Goal: Navigation & Orientation: Find specific page/section

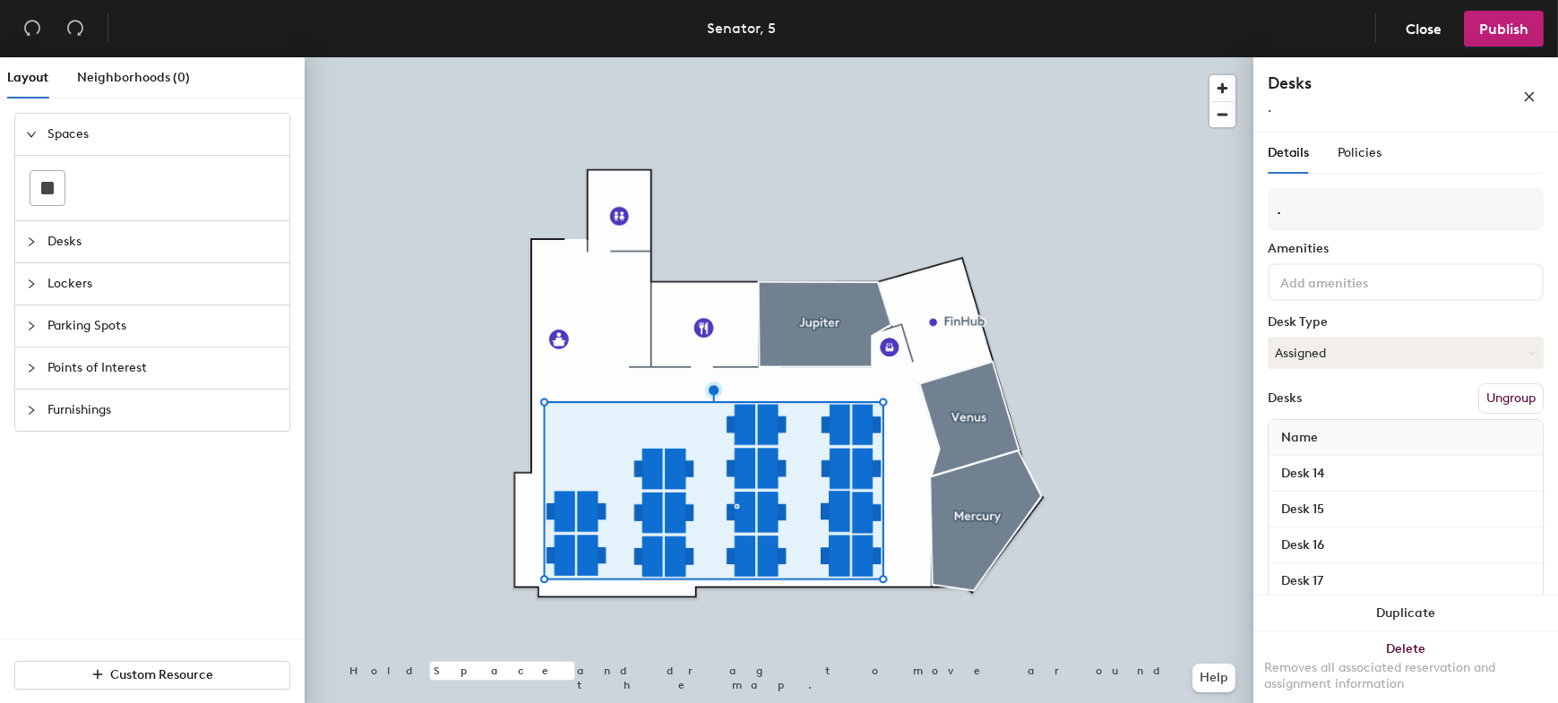
click at [1062, 57] on div at bounding box center [779, 57] width 949 height 0
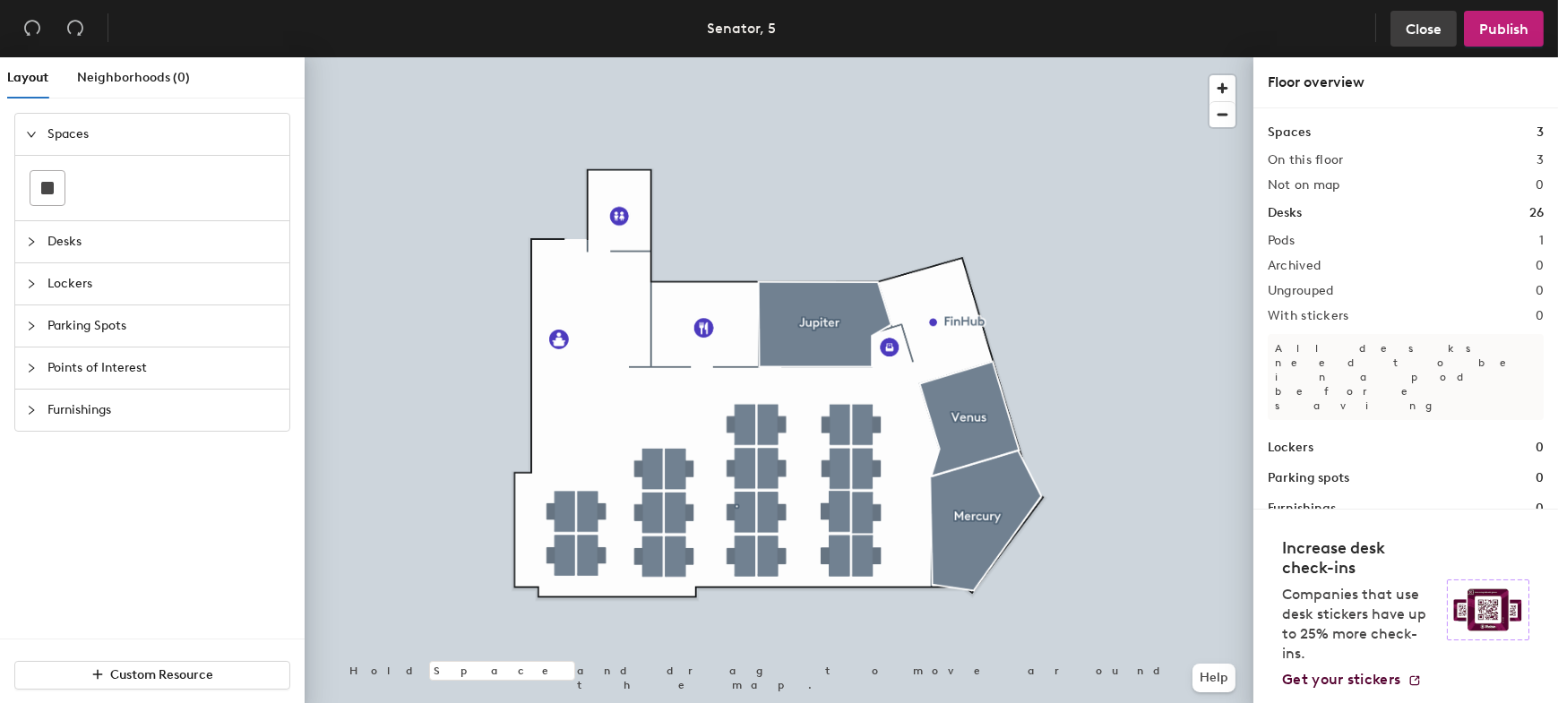
click at [1439, 22] on span "Close" at bounding box center [1424, 29] width 36 height 17
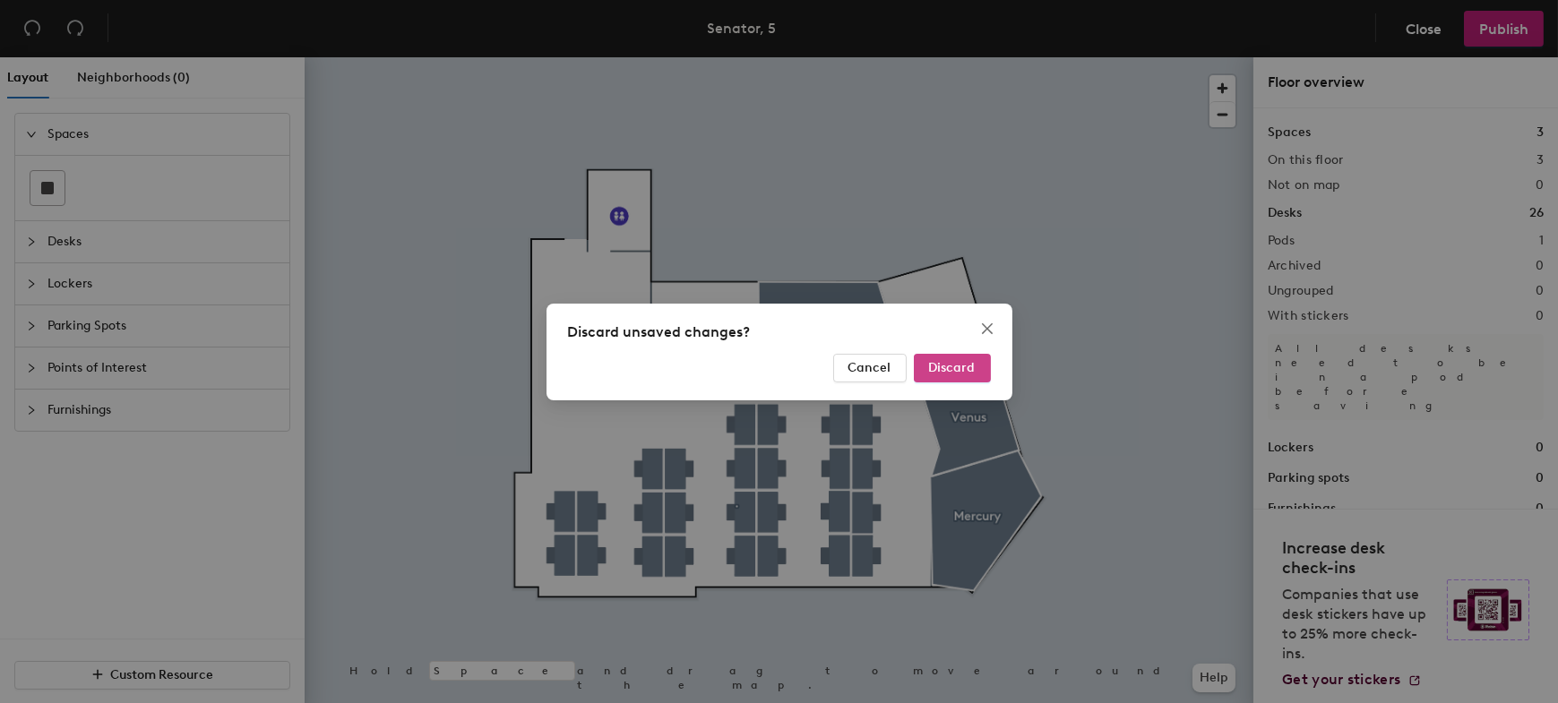
click at [958, 364] on span "Discard" at bounding box center [952, 367] width 47 height 15
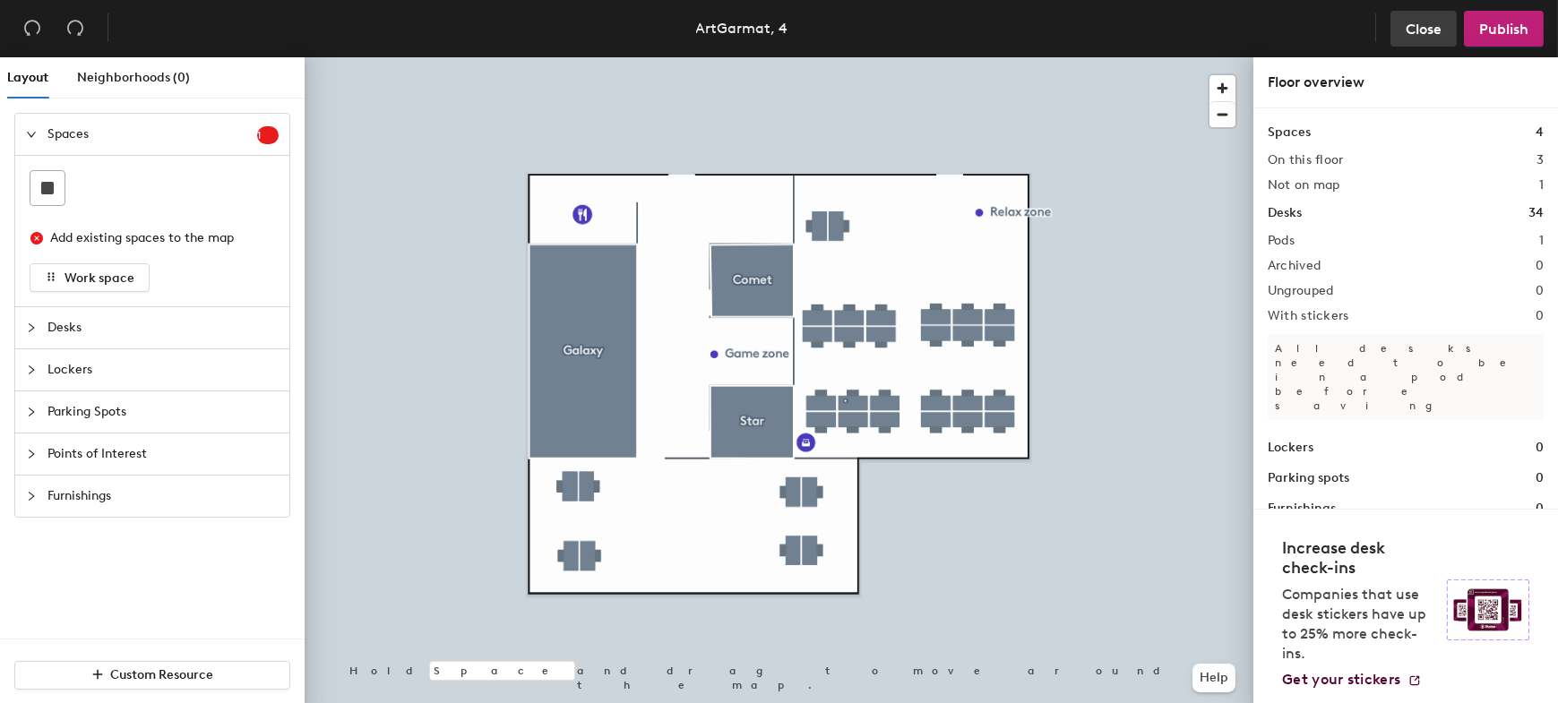
click at [1406, 29] on span "Close" at bounding box center [1424, 29] width 36 height 17
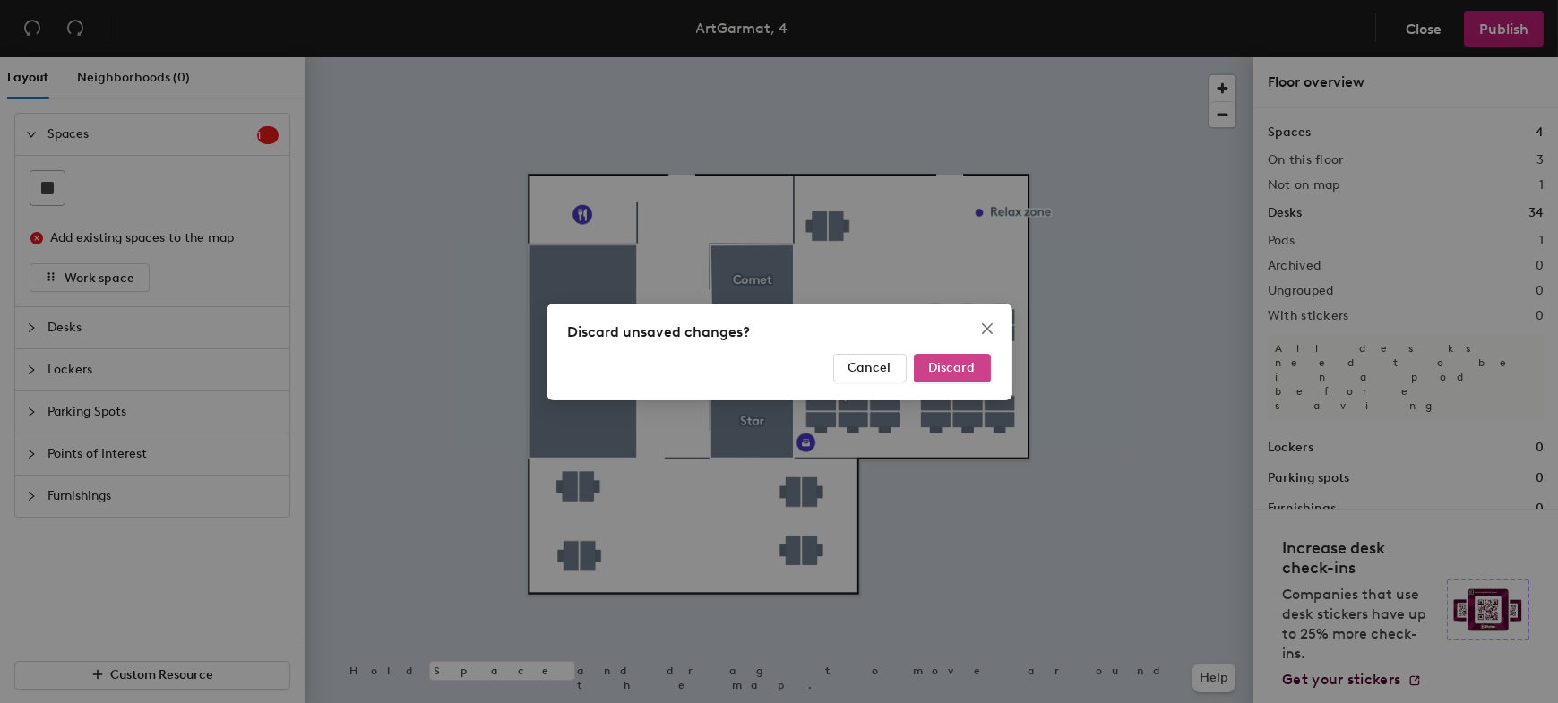
click at [927, 361] on button "Discard" at bounding box center [952, 368] width 77 height 29
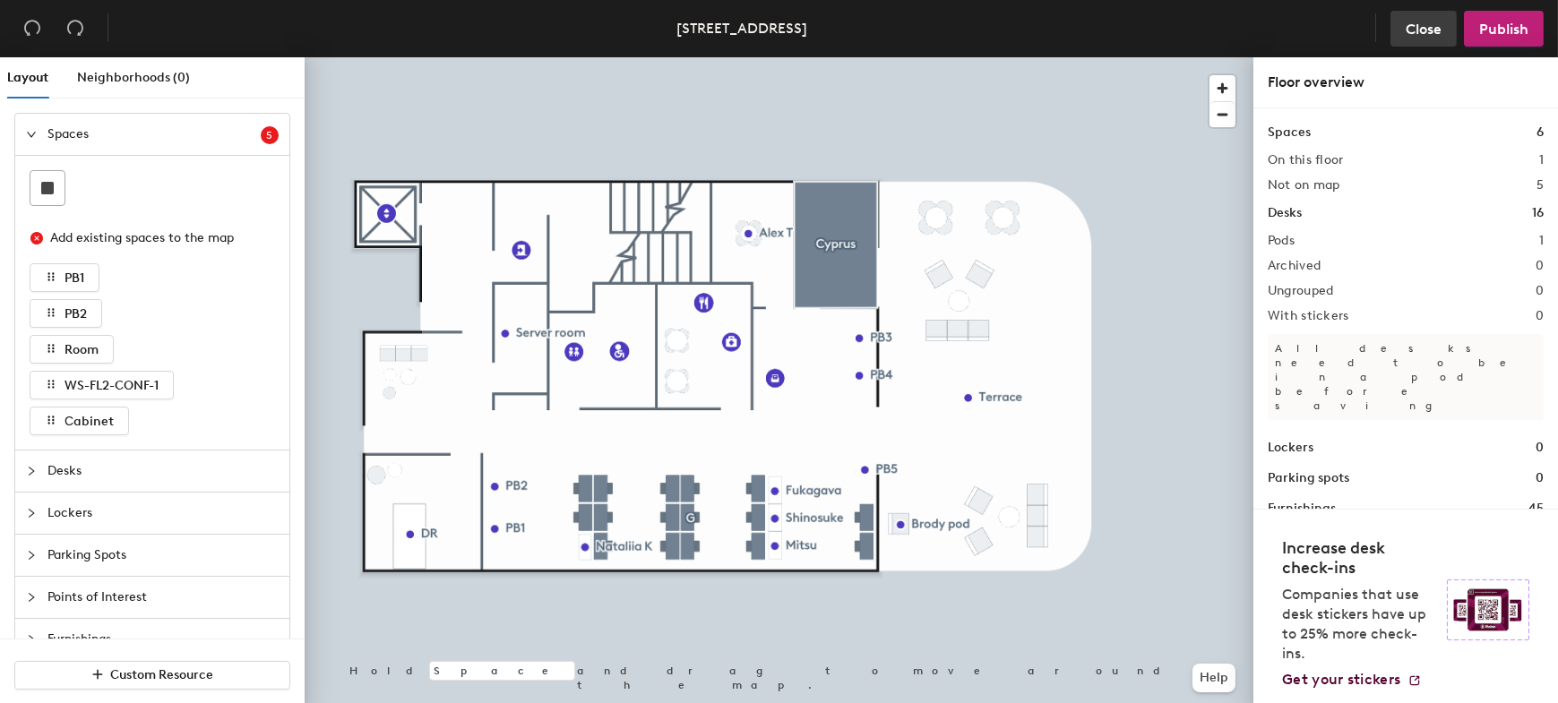
click at [1414, 30] on span "Close" at bounding box center [1424, 29] width 36 height 17
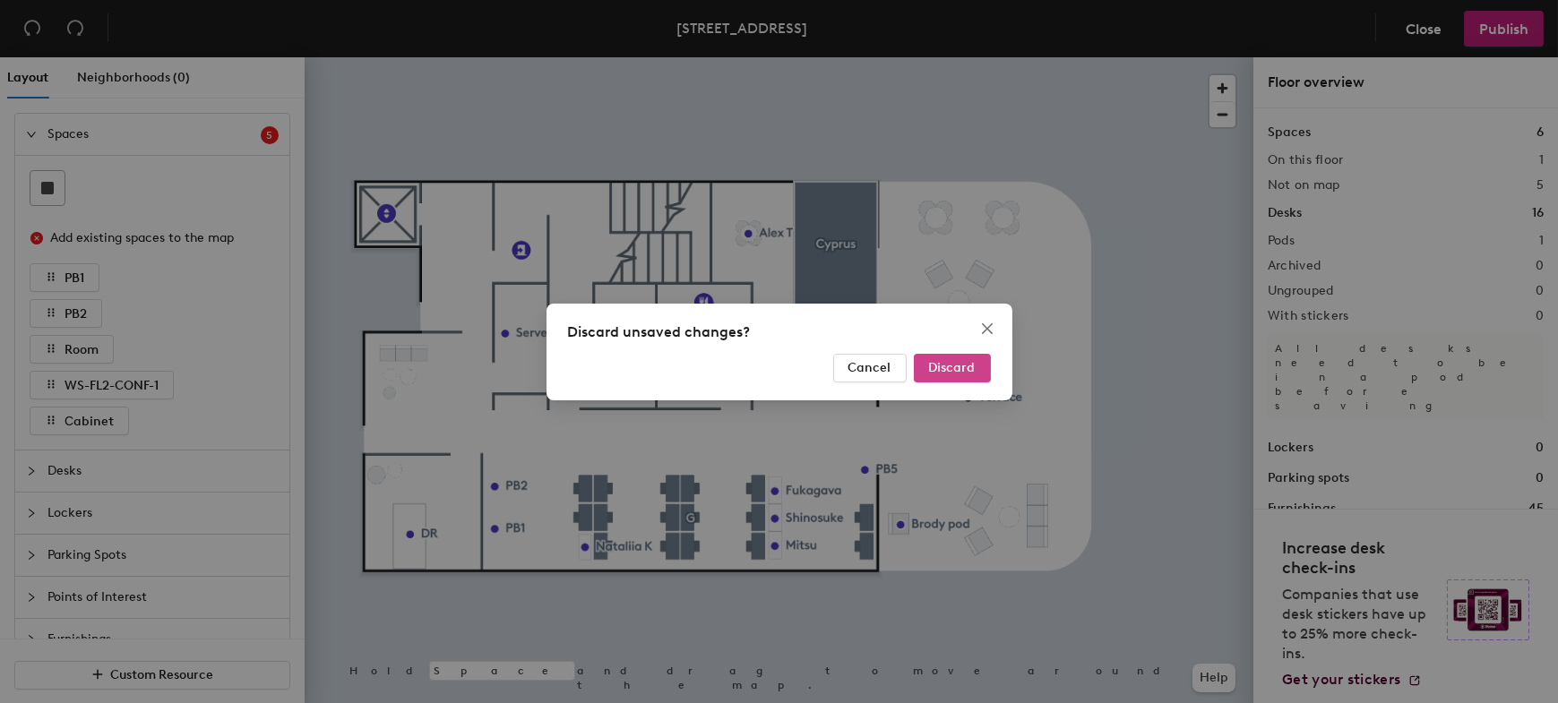
click at [954, 366] on span "Discard" at bounding box center [952, 367] width 47 height 15
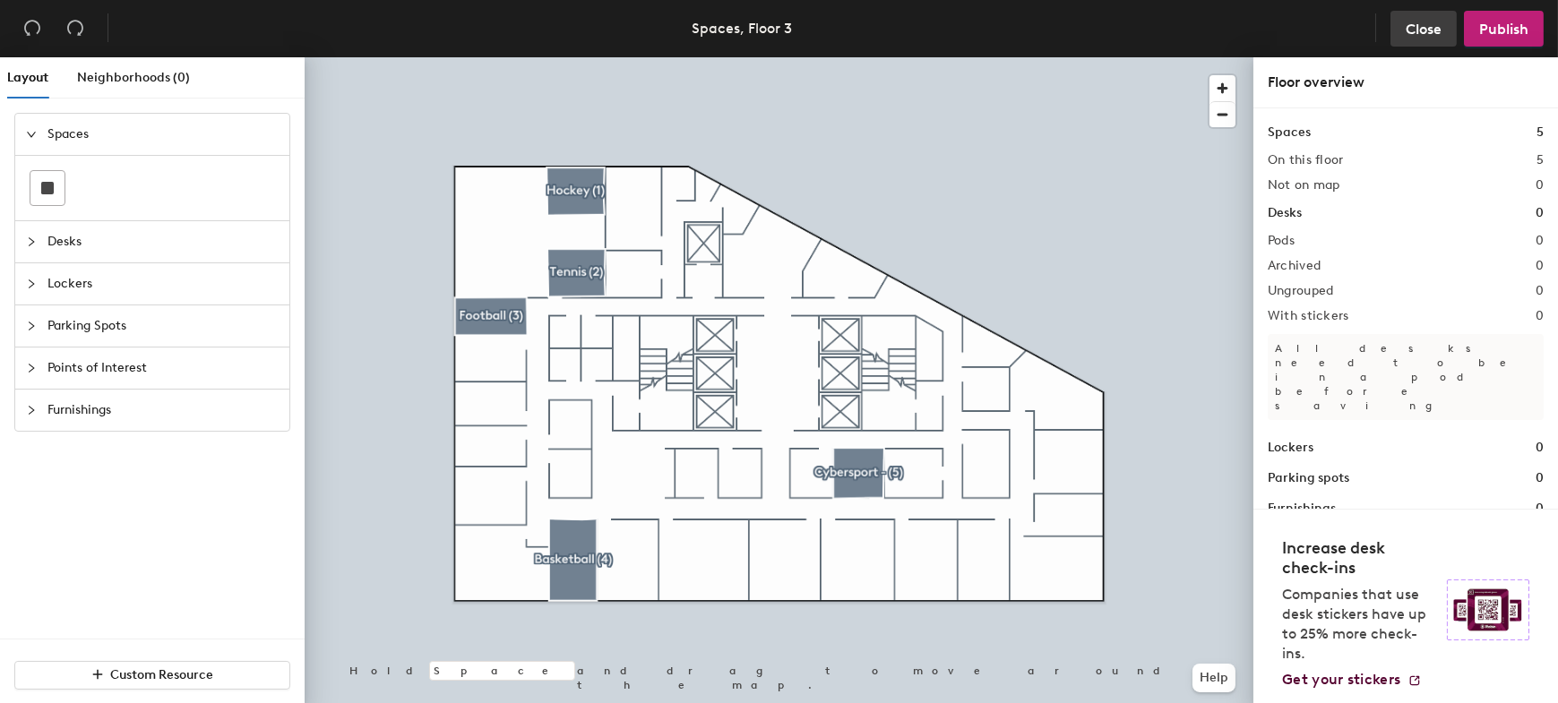
click at [1436, 30] on span "Close" at bounding box center [1424, 29] width 36 height 17
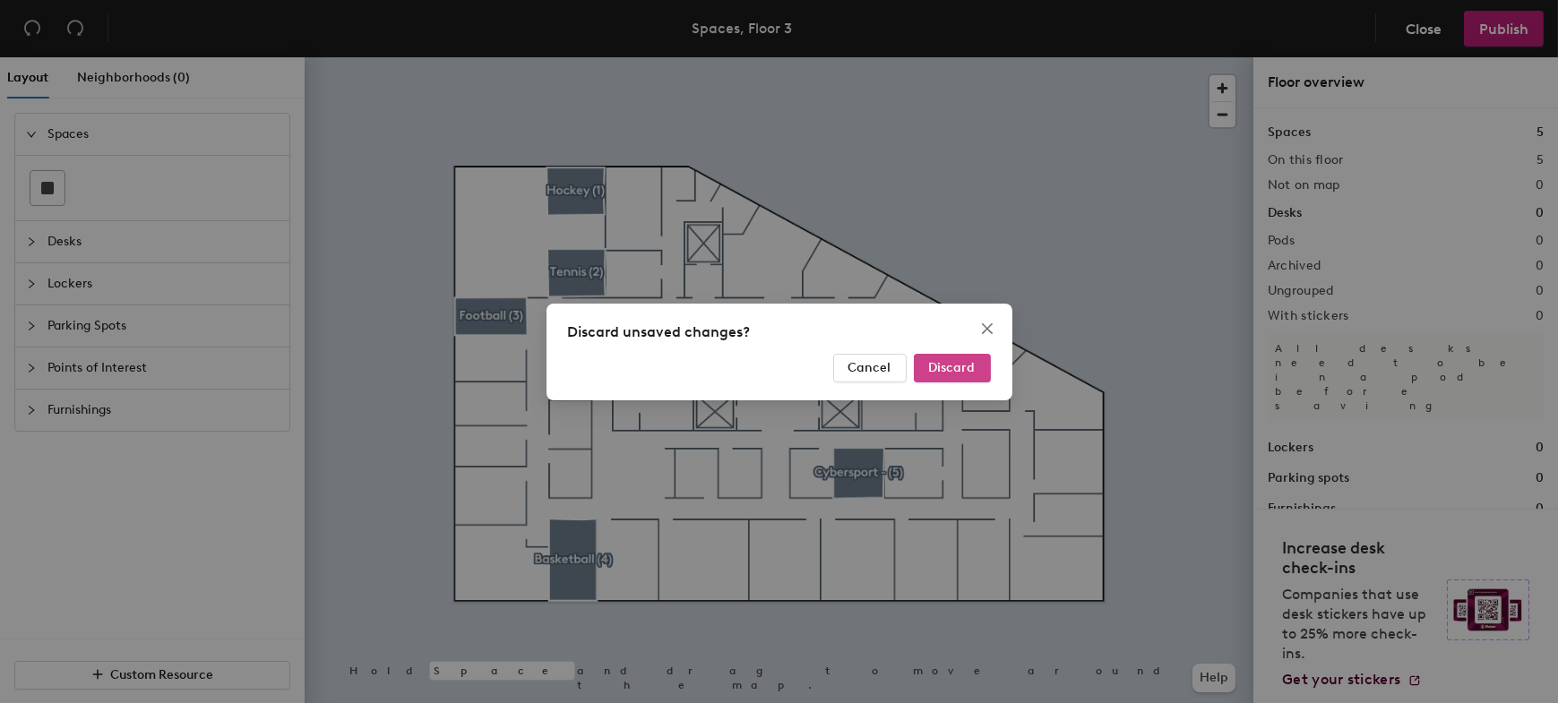
drag, startPoint x: 933, startPoint y: 386, endPoint x: 935, endPoint y: 371, distance: 15.3
click at [933, 386] on div "Discard unsaved changes? Cancel Discard" at bounding box center [779, 352] width 466 height 97
click at [936, 370] on span "Discard" at bounding box center [952, 367] width 47 height 15
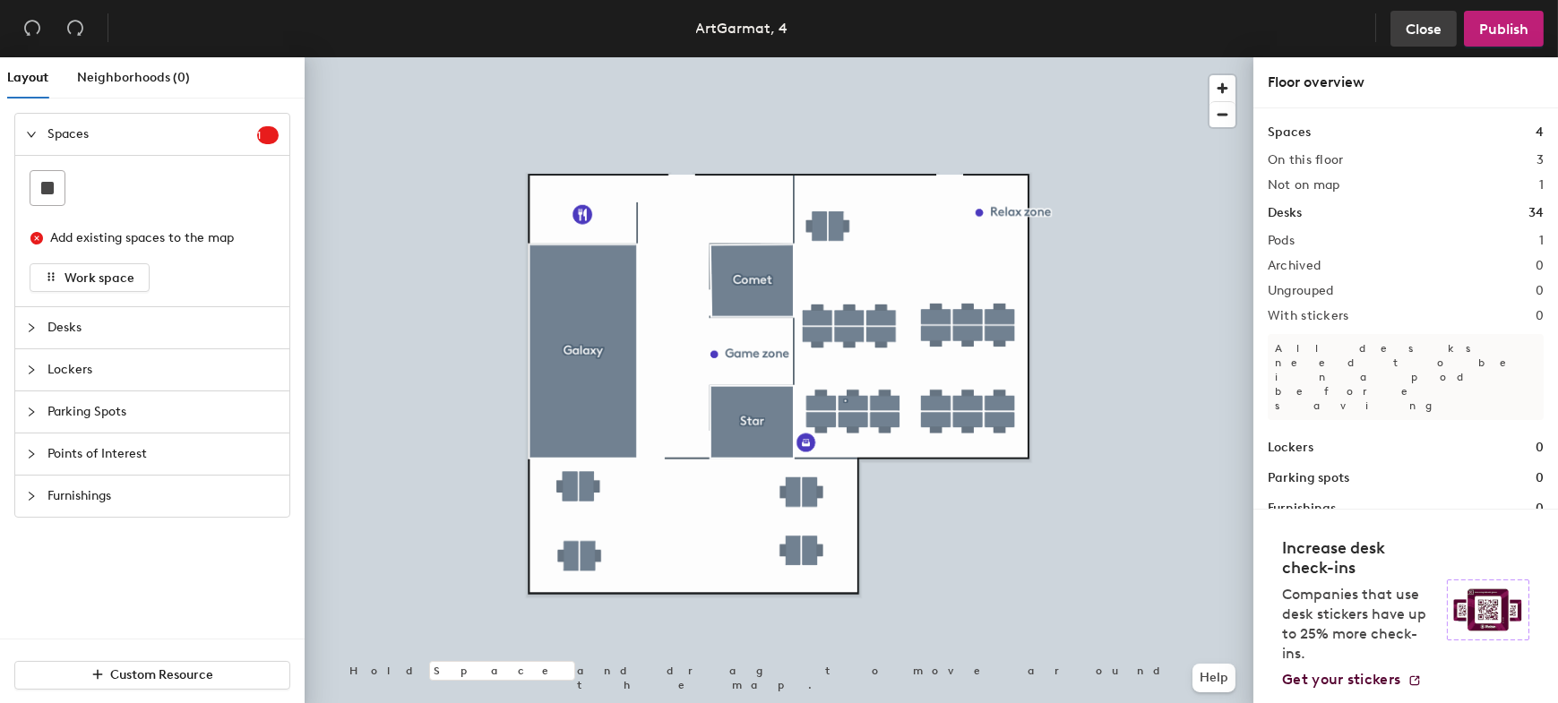
click at [1406, 21] on span "Close" at bounding box center [1424, 29] width 36 height 17
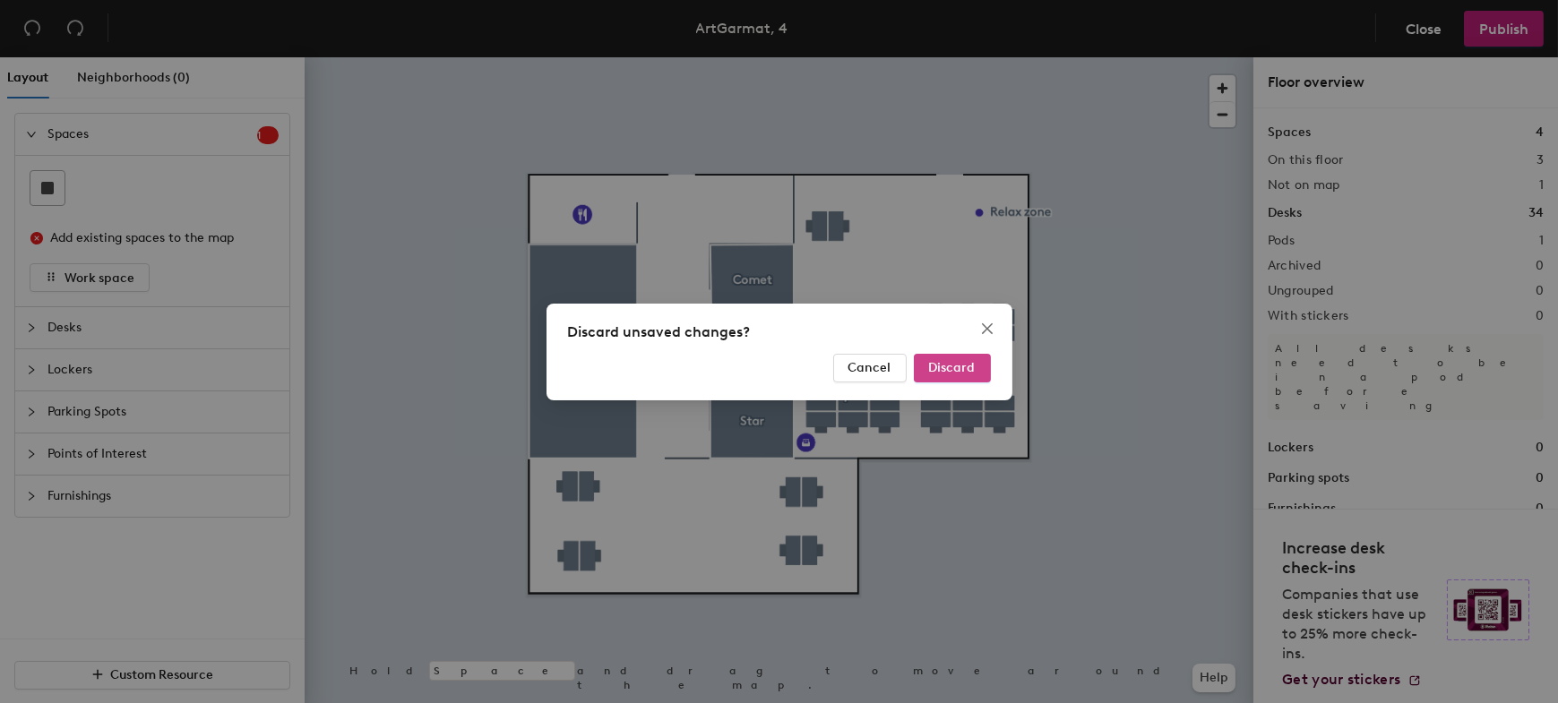
click at [953, 366] on span "Discard" at bounding box center [952, 367] width 47 height 15
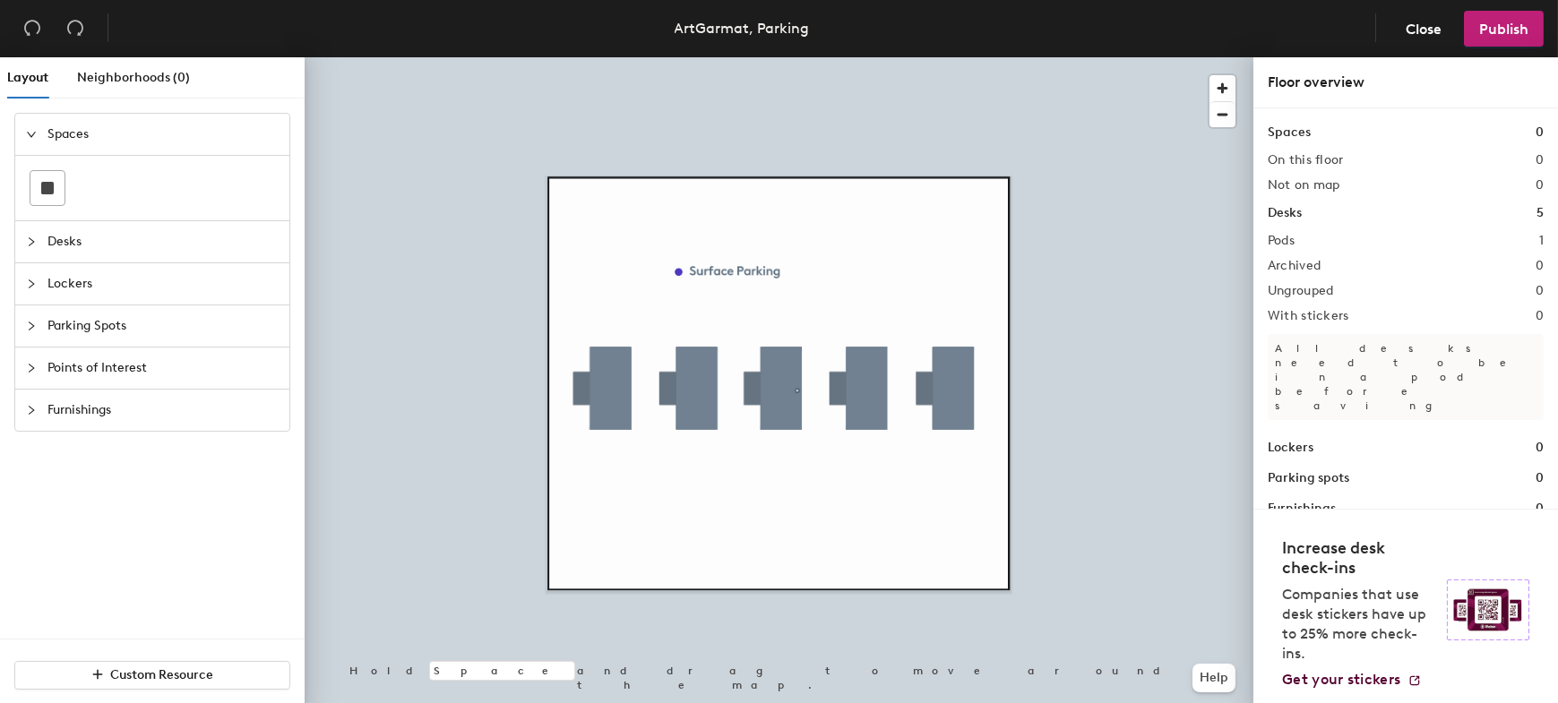
click at [1292, 243] on h2 "Pods" at bounding box center [1281, 241] width 27 height 14
click at [1406, 39] on button "Close" at bounding box center [1423, 29] width 66 height 36
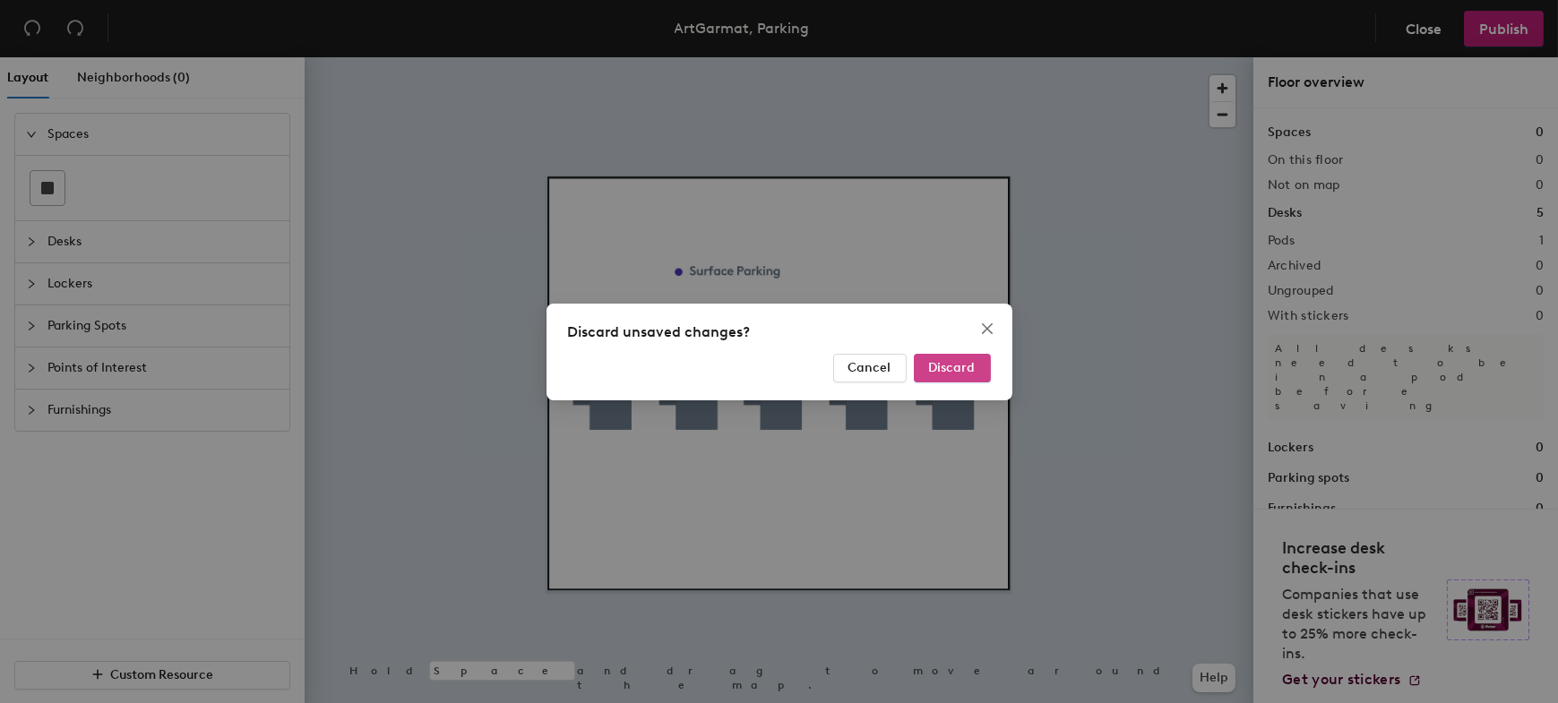
click at [960, 363] on span "Discard" at bounding box center [952, 367] width 47 height 15
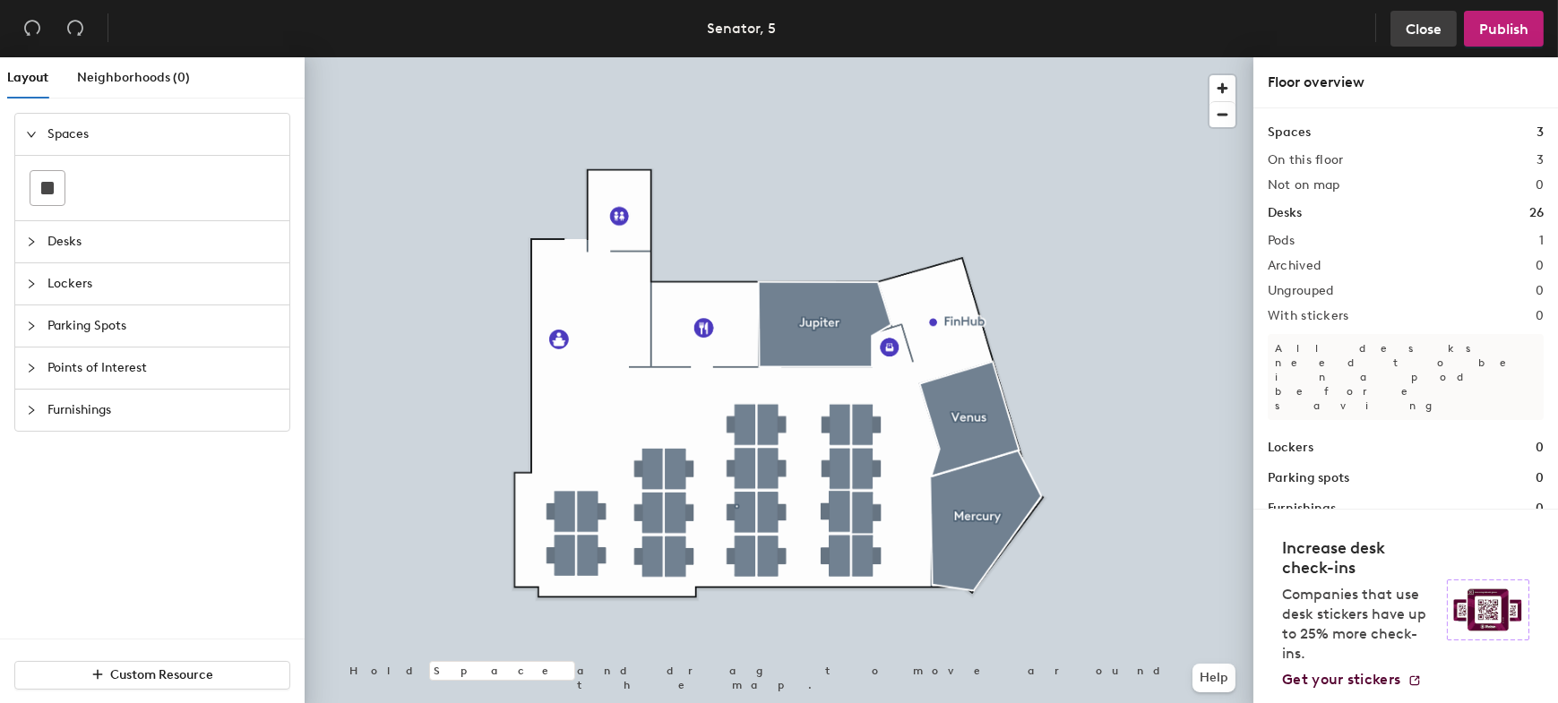
click at [1415, 30] on span "Close" at bounding box center [1424, 29] width 36 height 17
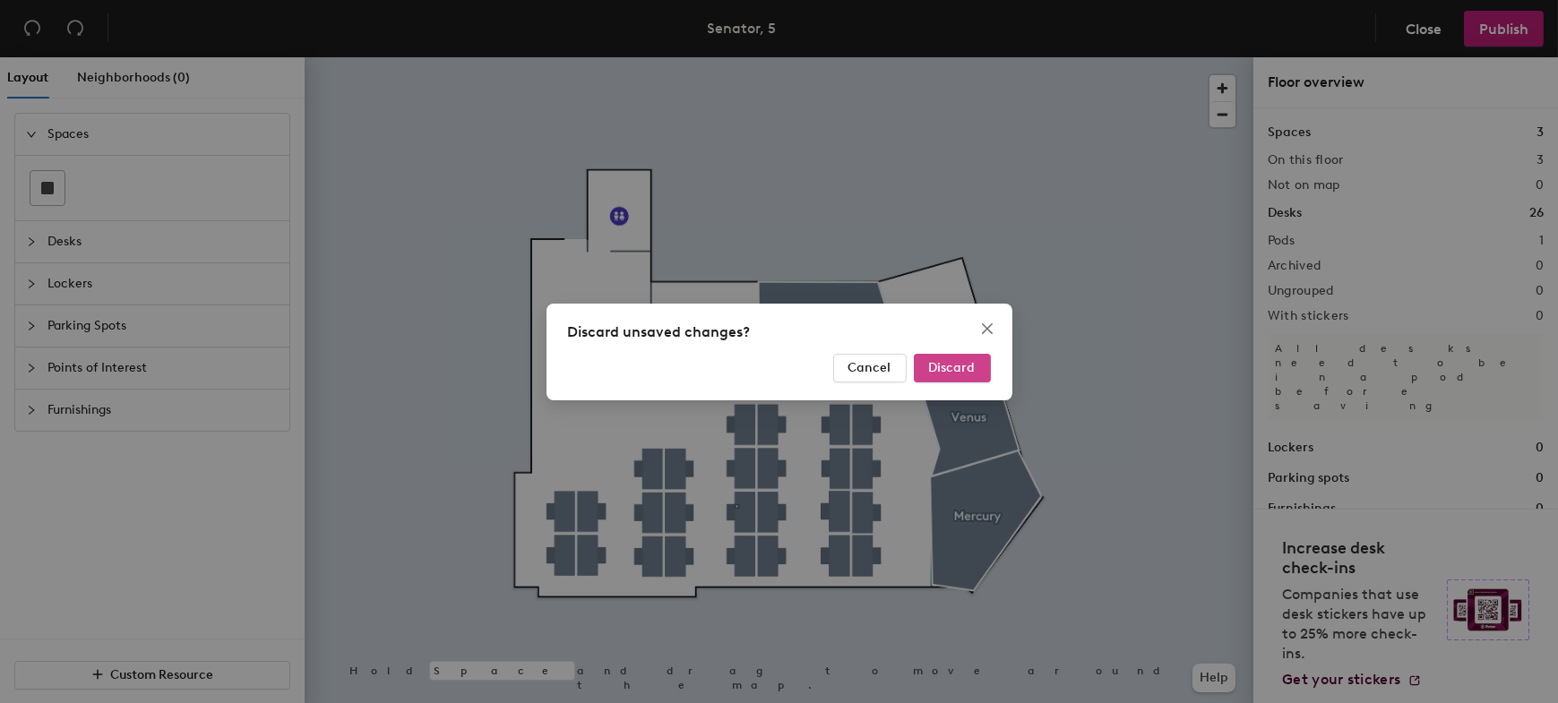
click at [943, 354] on button "Discard" at bounding box center [952, 368] width 77 height 29
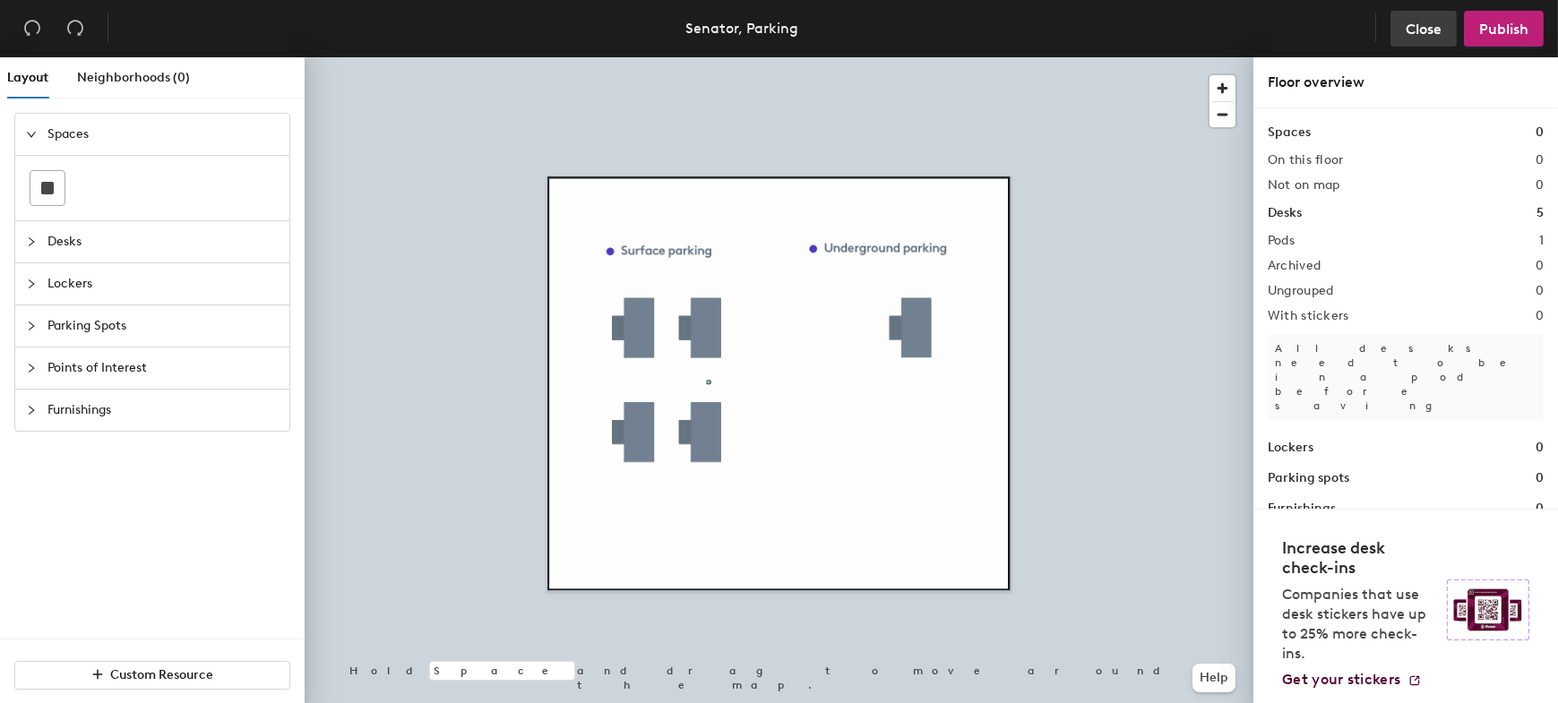
click at [1410, 39] on button "Close" at bounding box center [1423, 29] width 66 height 36
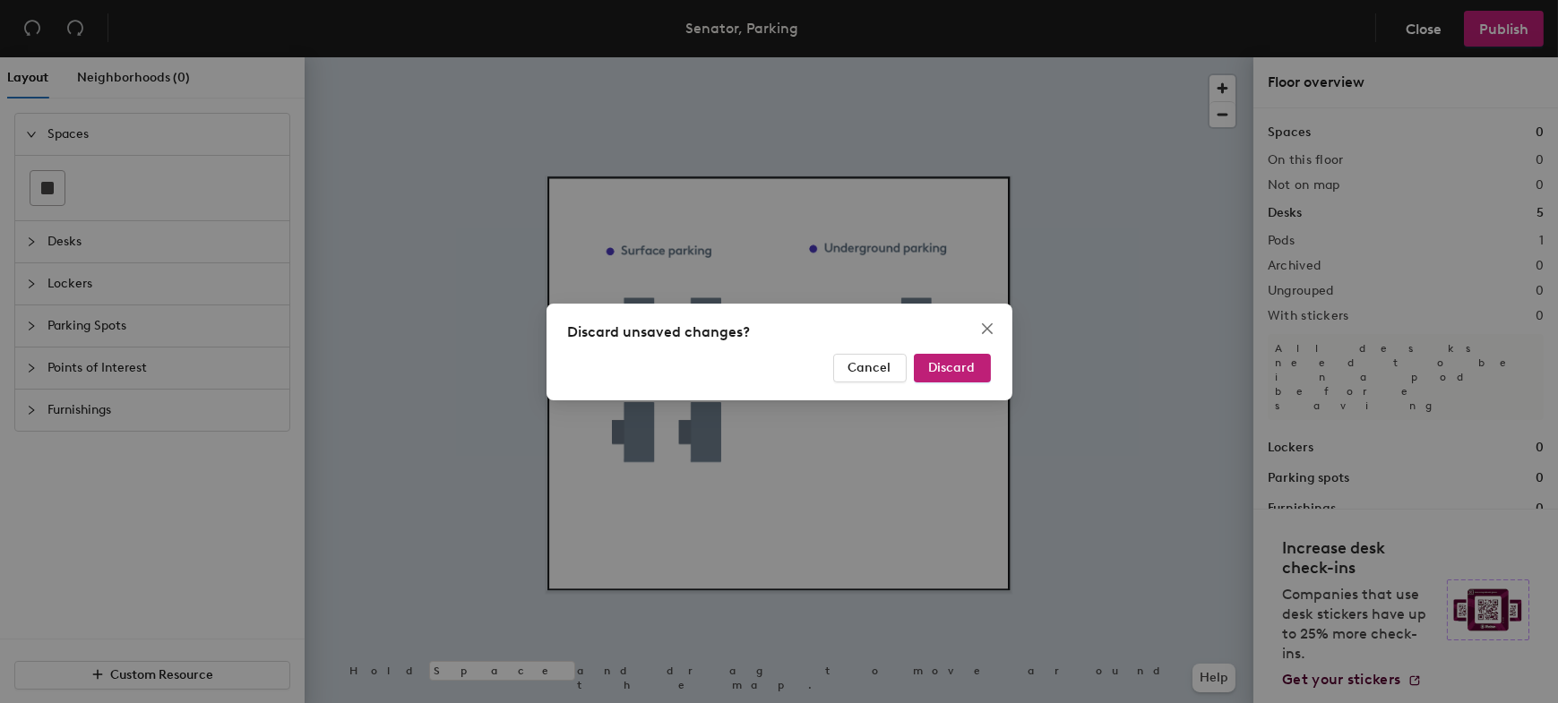
click at [951, 382] on div "Cancel Discard" at bounding box center [779, 368] width 423 height 29
click at [951, 377] on button "Discard" at bounding box center [952, 368] width 77 height 29
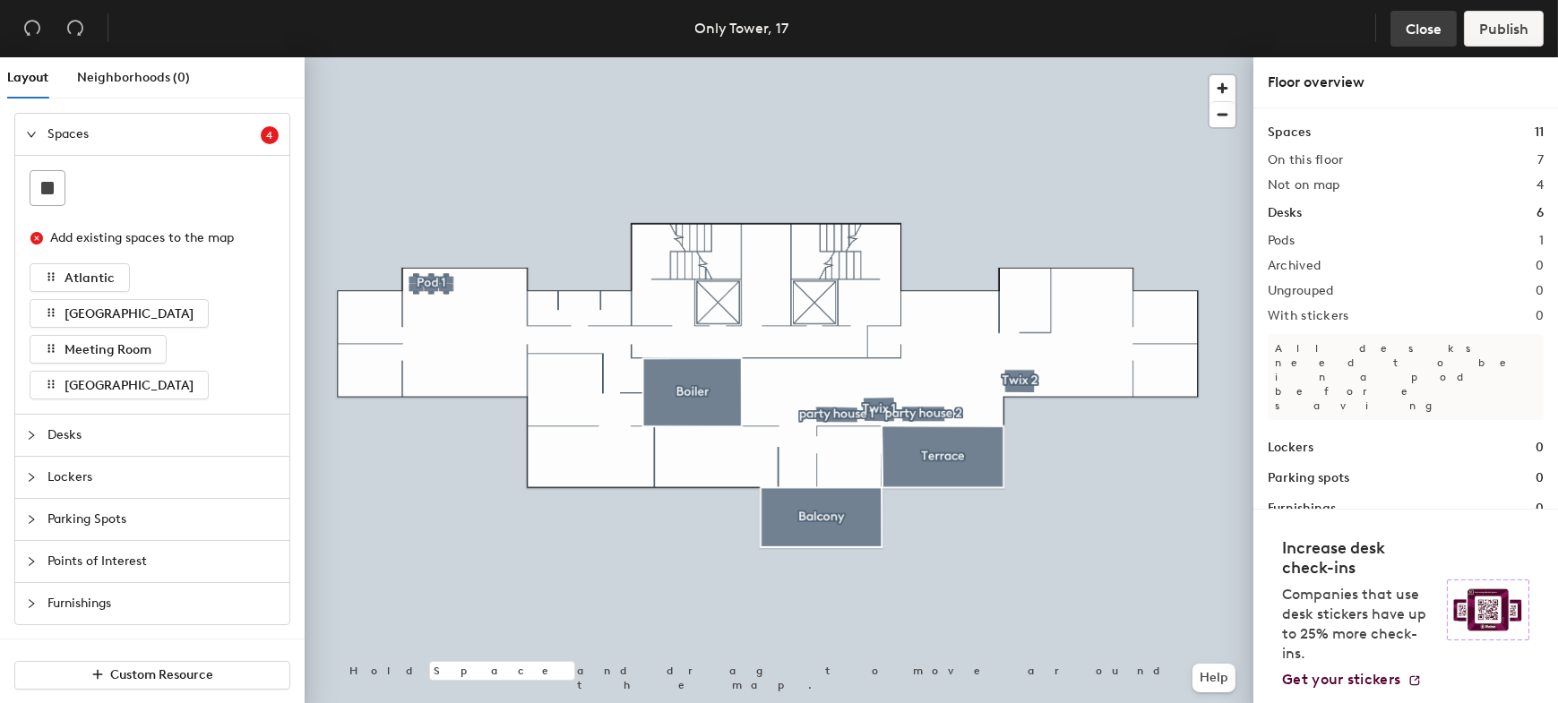
click at [1424, 30] on span "Close" at bounding box center [1424, 29] width 36 height 17
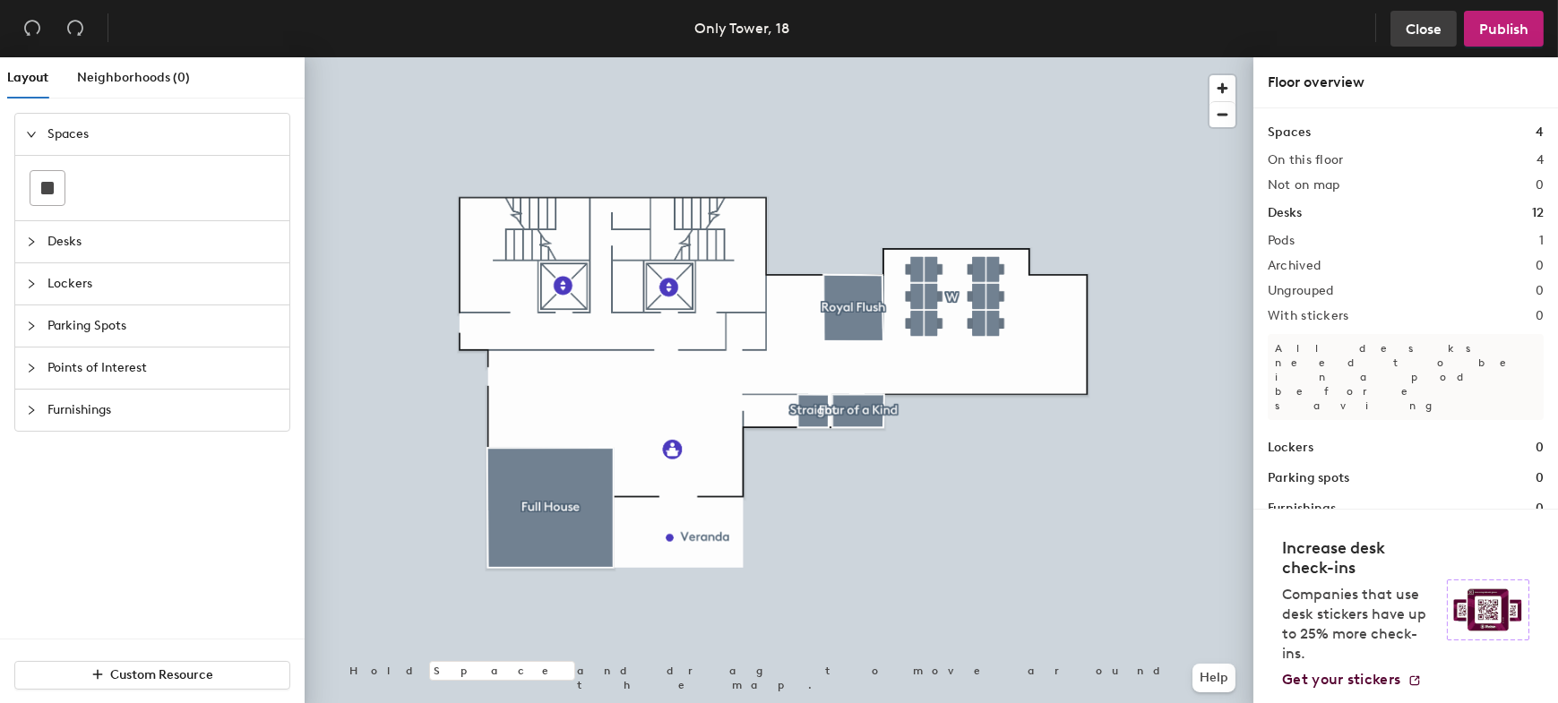
click at [1415, 27] on span "Close" at bounding box center [1424, 29] width 36 height 17
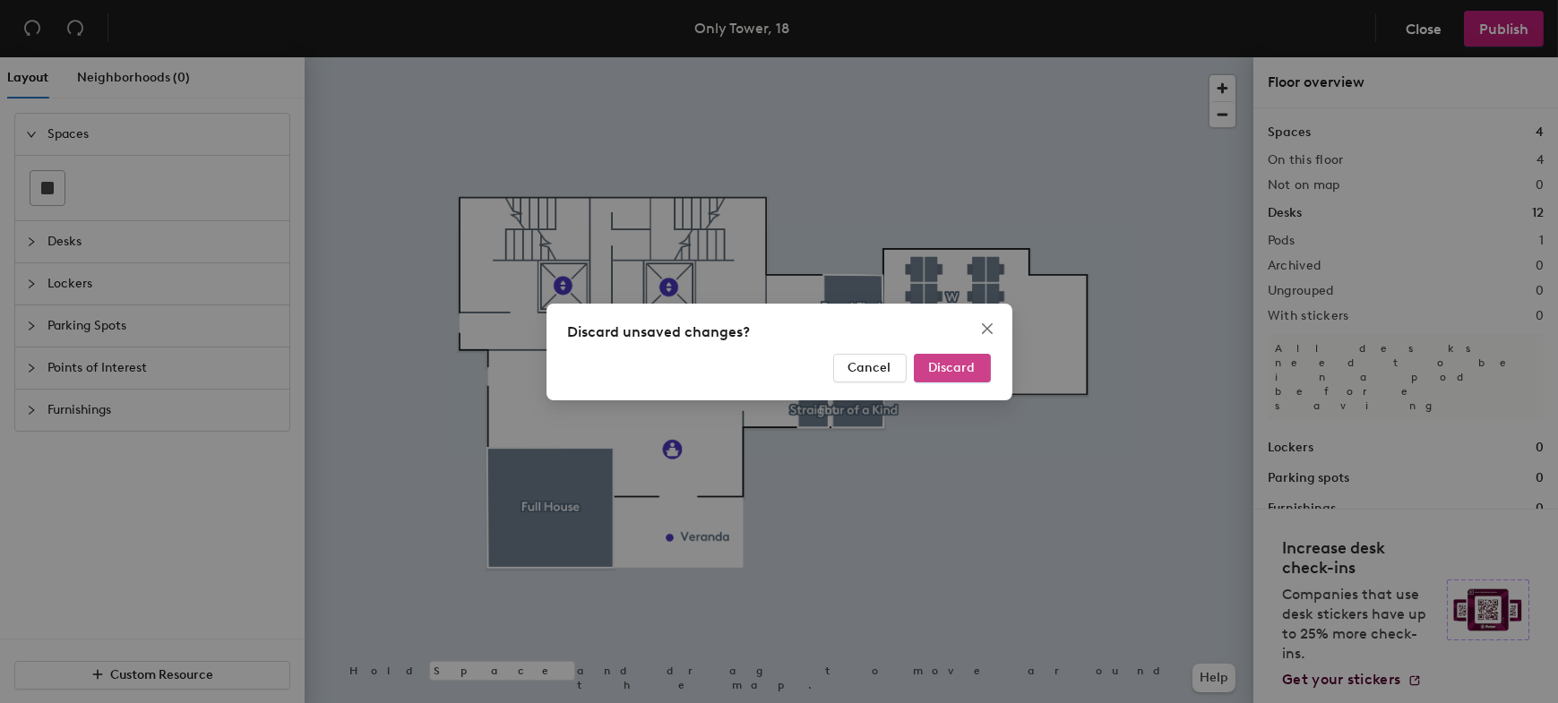
click at [965, 377] on button "Discard" at bounding box center [952, 368] width 77 height 29
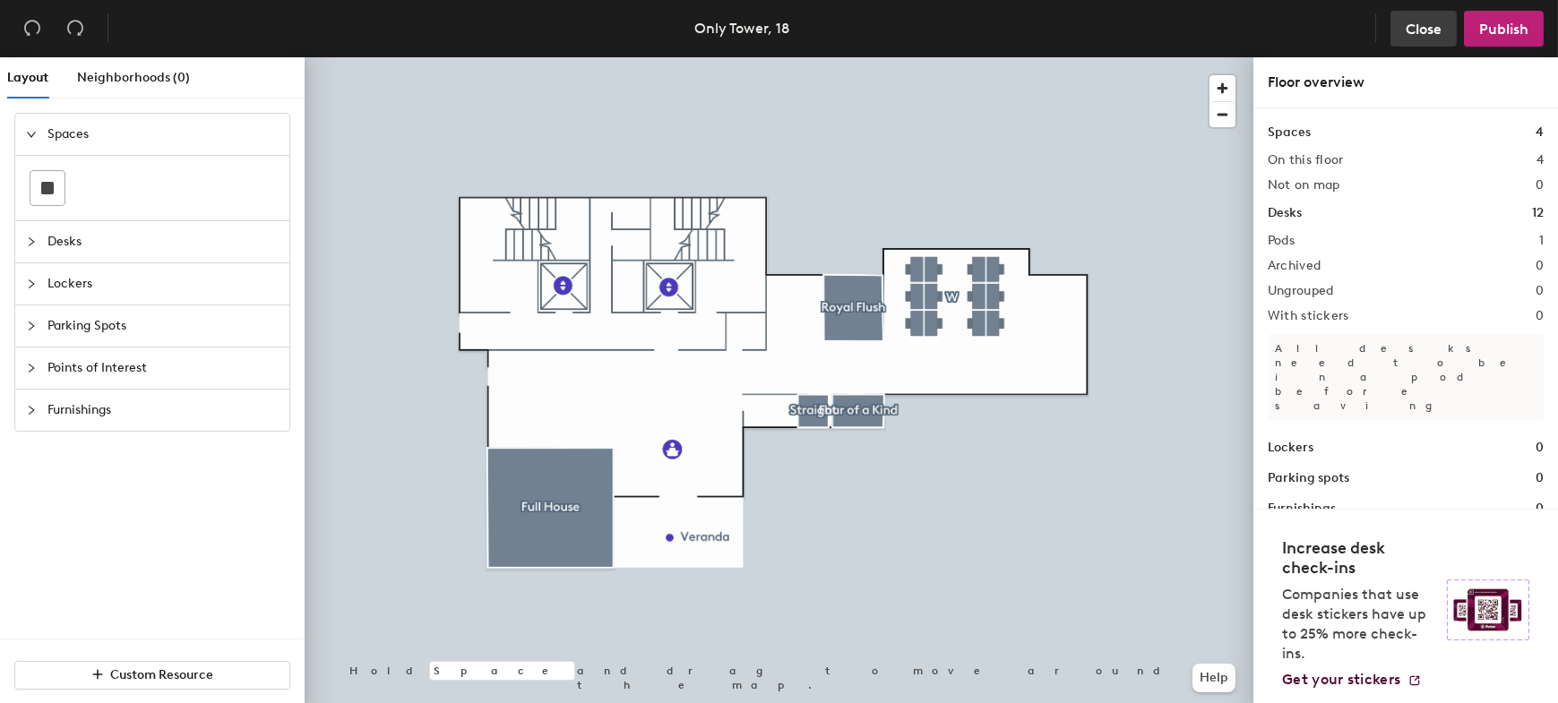
click at [1412, 18] on button "Close" at bounding box center [1423, 29] width 66 height 36
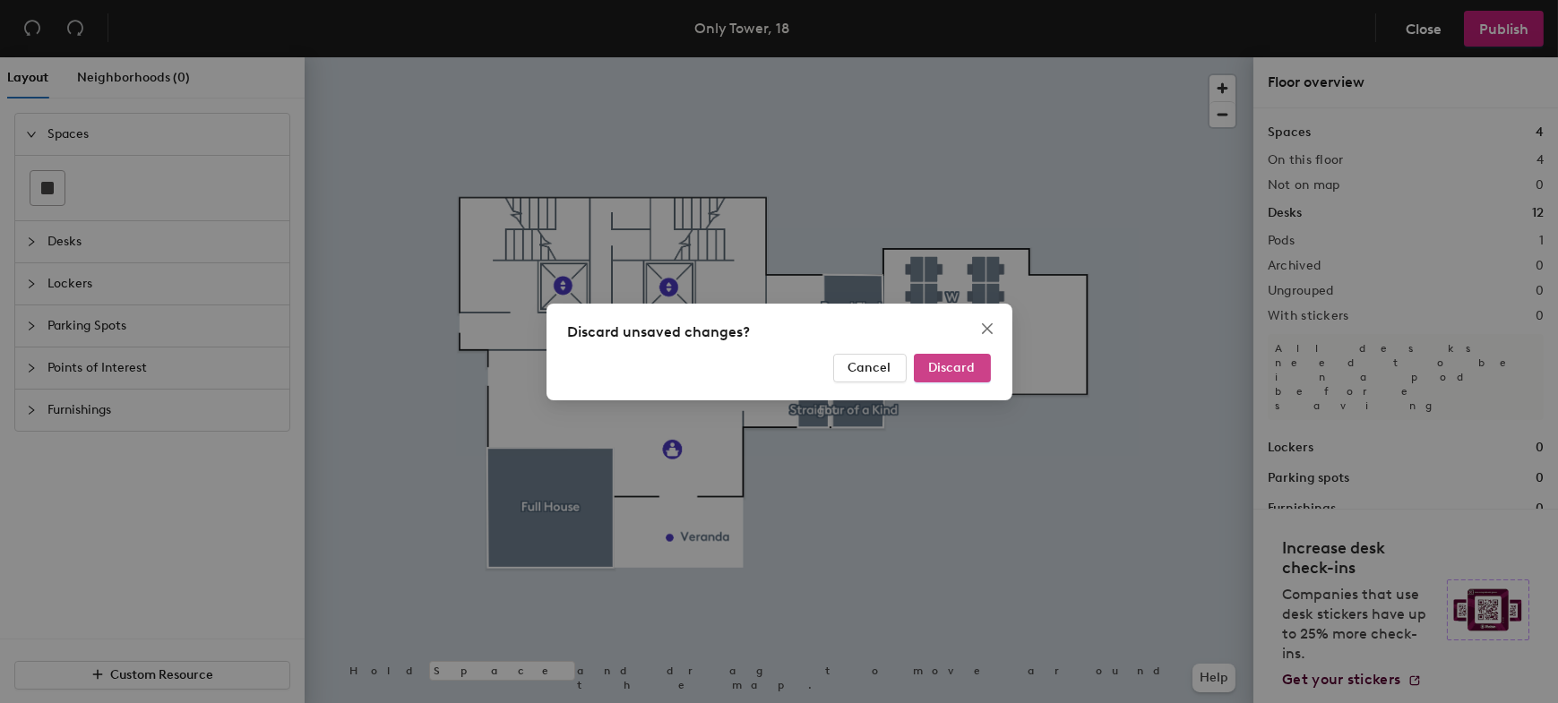
click at [925, 364] on button "Discard" at bounding box center [952, 368] width 77 height 29
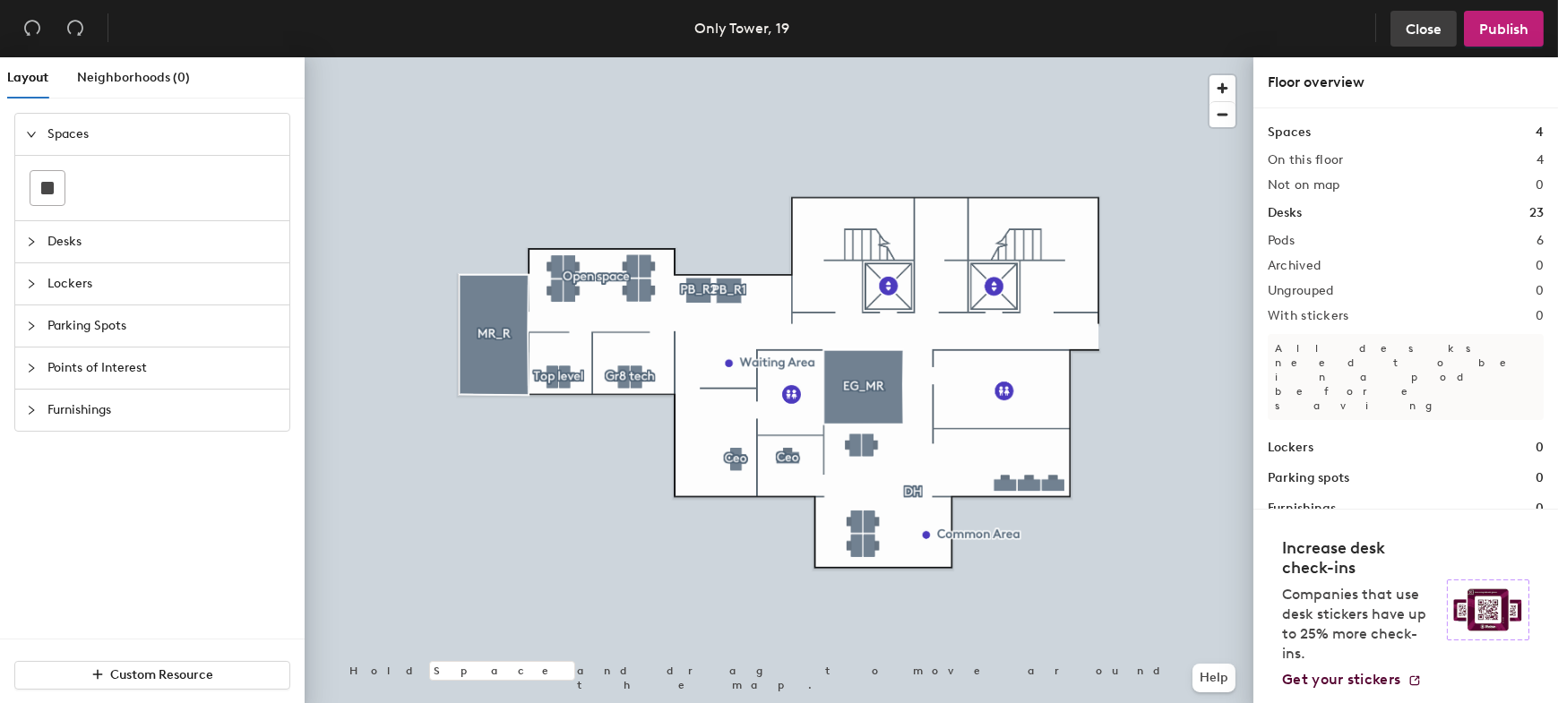
click at [1413, 33] on span "Close" at bounding box center [1424, 29] width 36 height 17
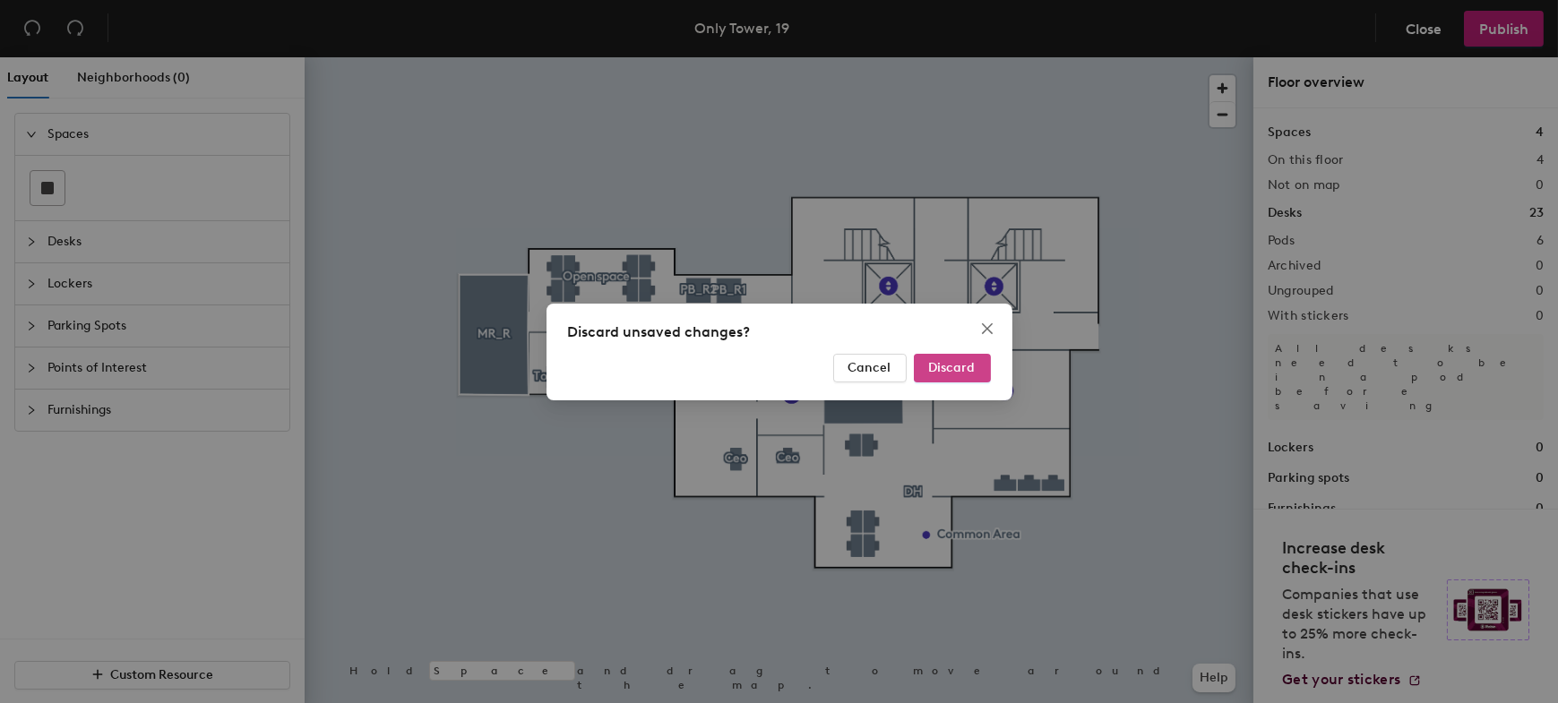
click at [941, 371] on span "Discard" at bounding box center [952, 367] width 47 height 15
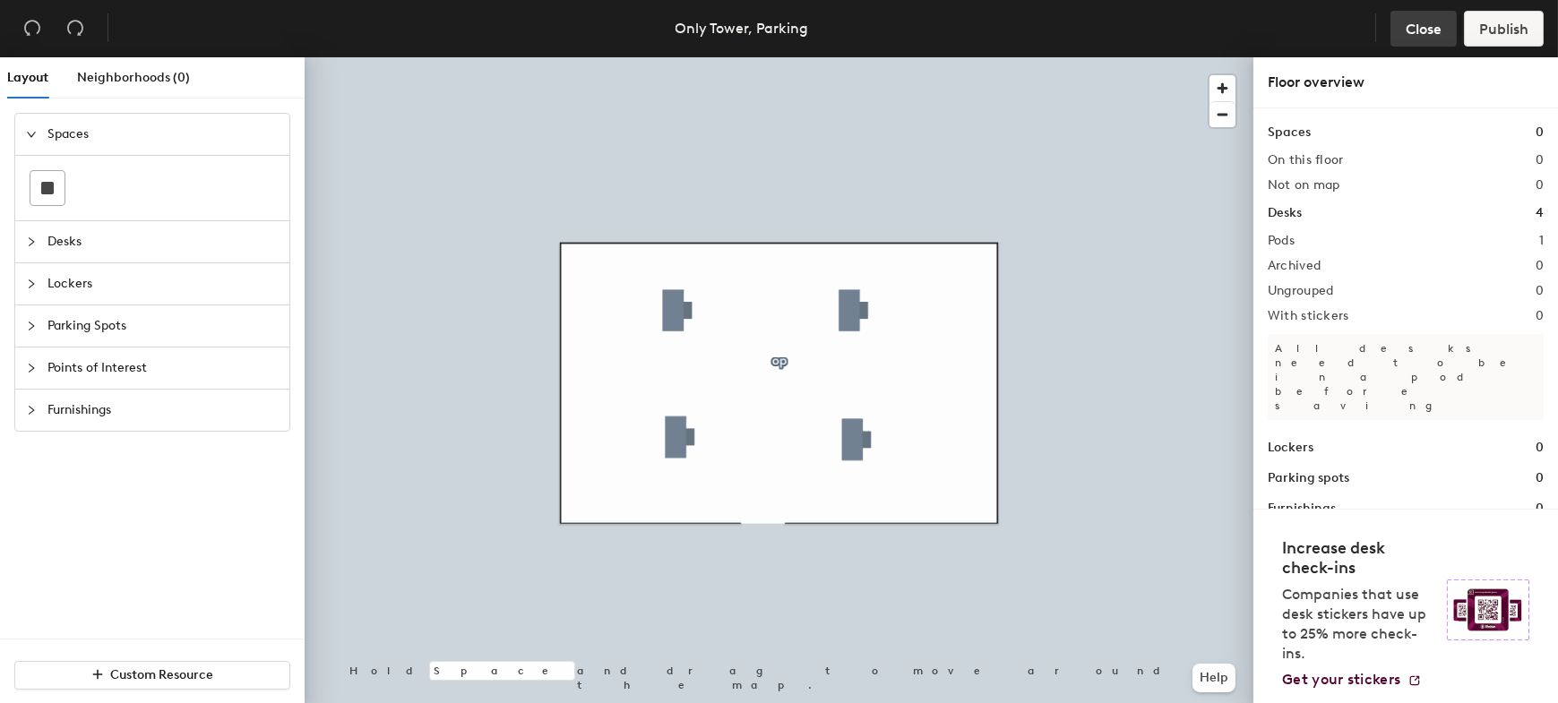
click at [1420, 31] on span "Close" at bounding box center [1424, 29] width 36 height 17
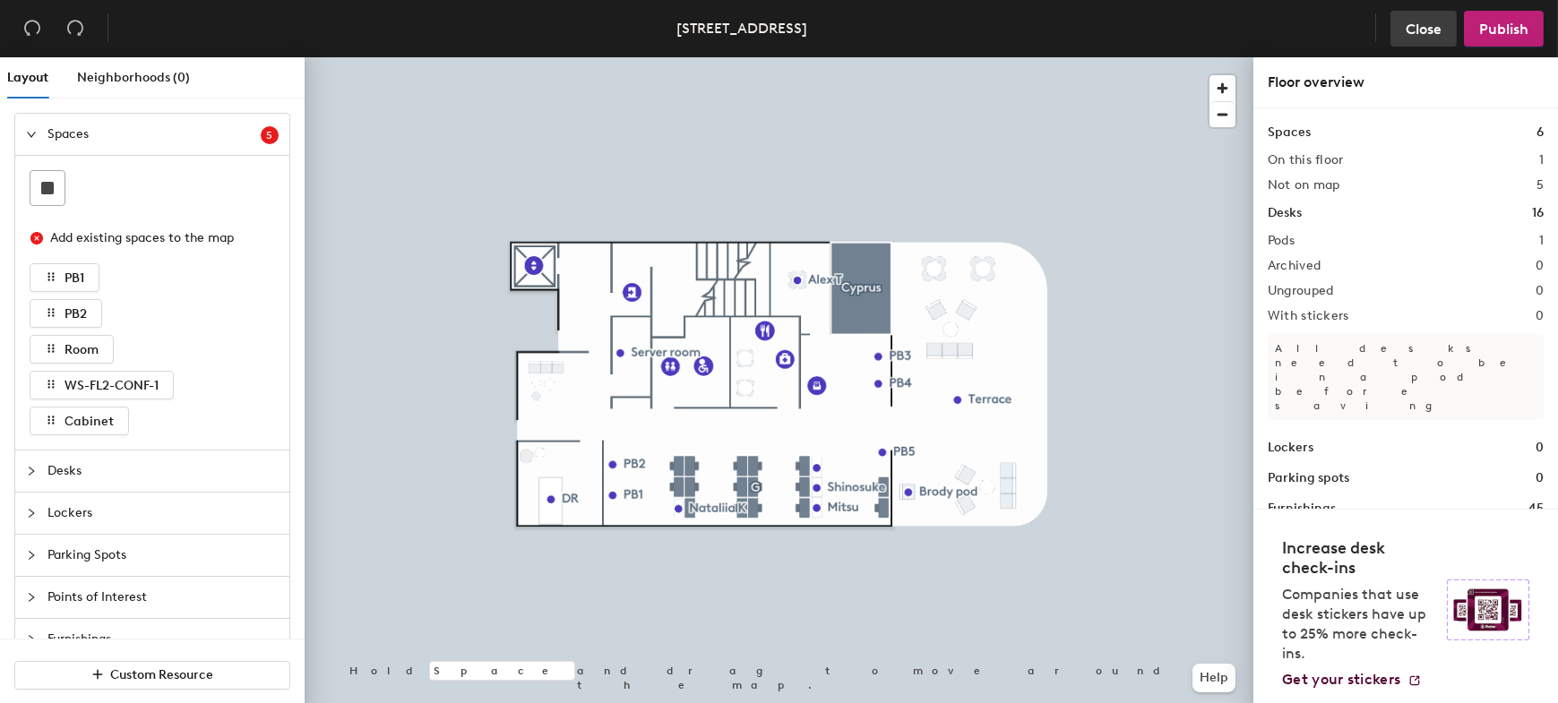
click at [1413, 34] on span "Close" at bounding box center [1424, 29] width 36 height 17
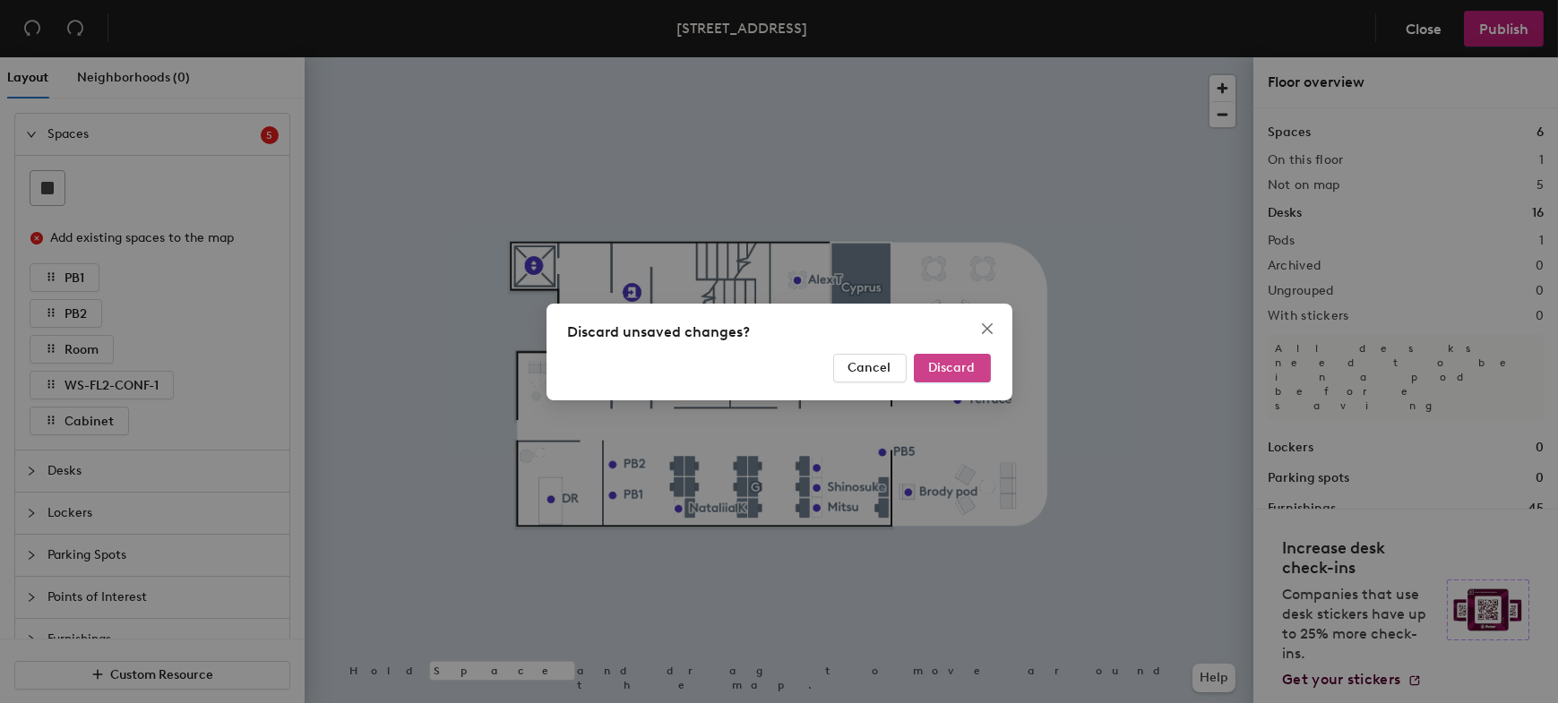
click at [944, 364] on span "Discard" at bounding box center [952, 367] width 47 height 15
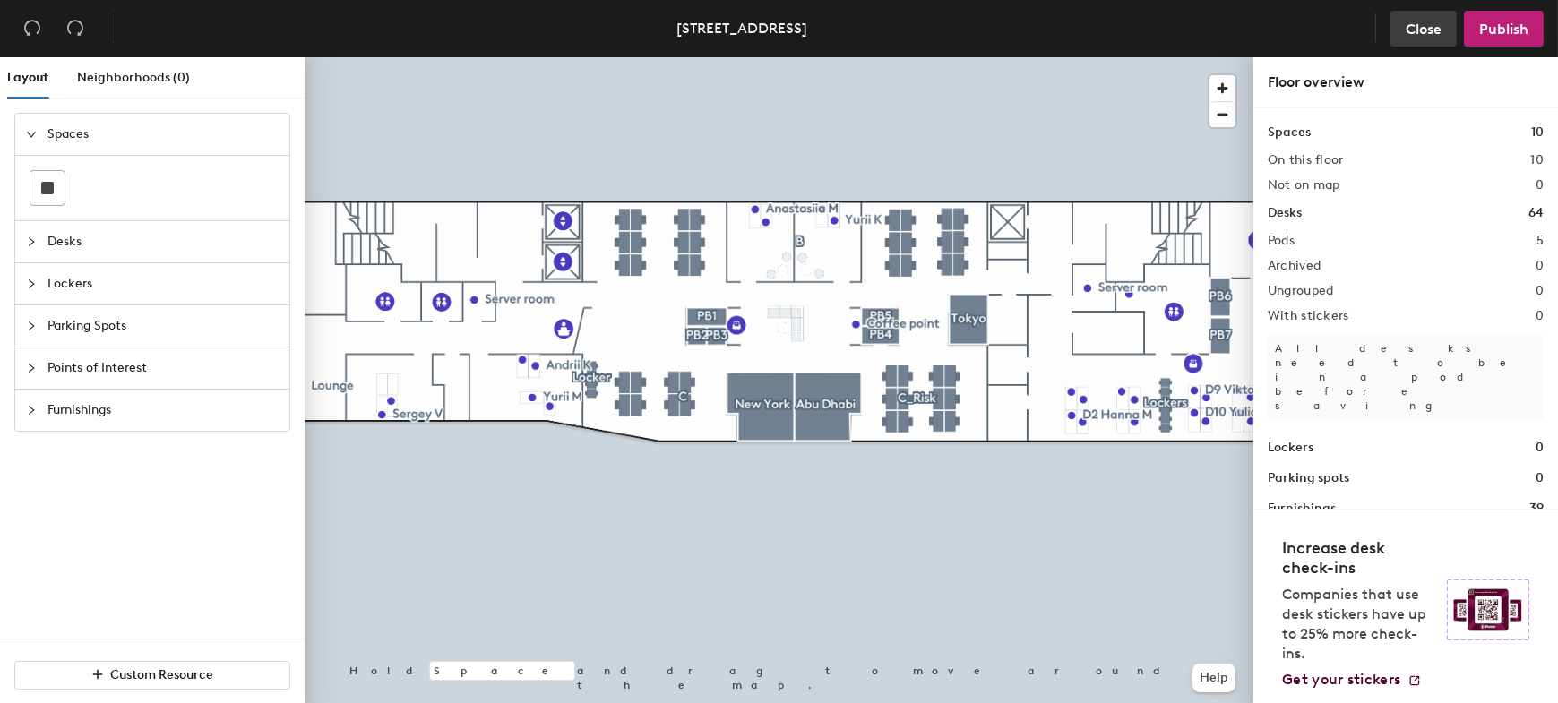
click at [1419, 32] on span "Close" at bounding box center [1424, 29] width 36 height 17
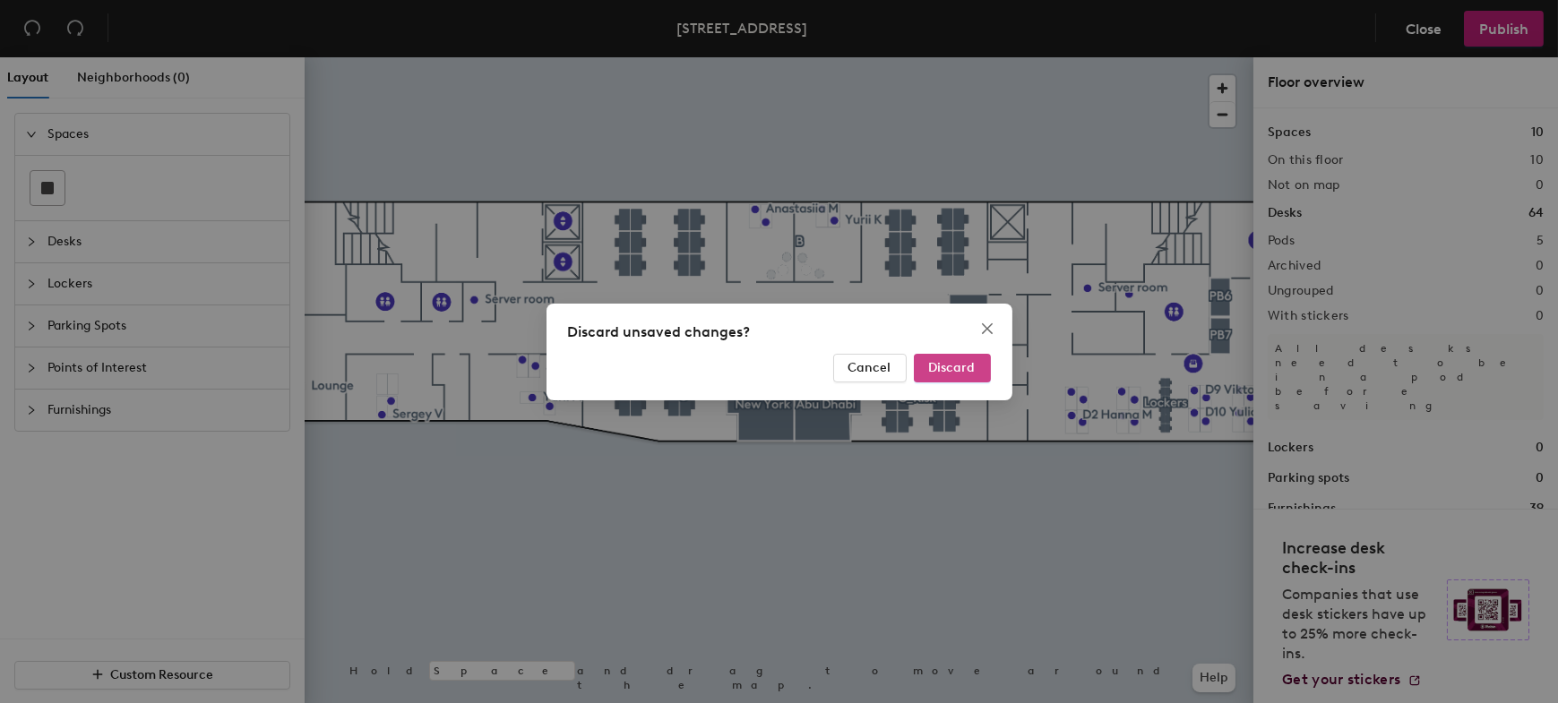
click at [958, 367] on span "Discard" at bounding box center [952, 367] width 47 height 15
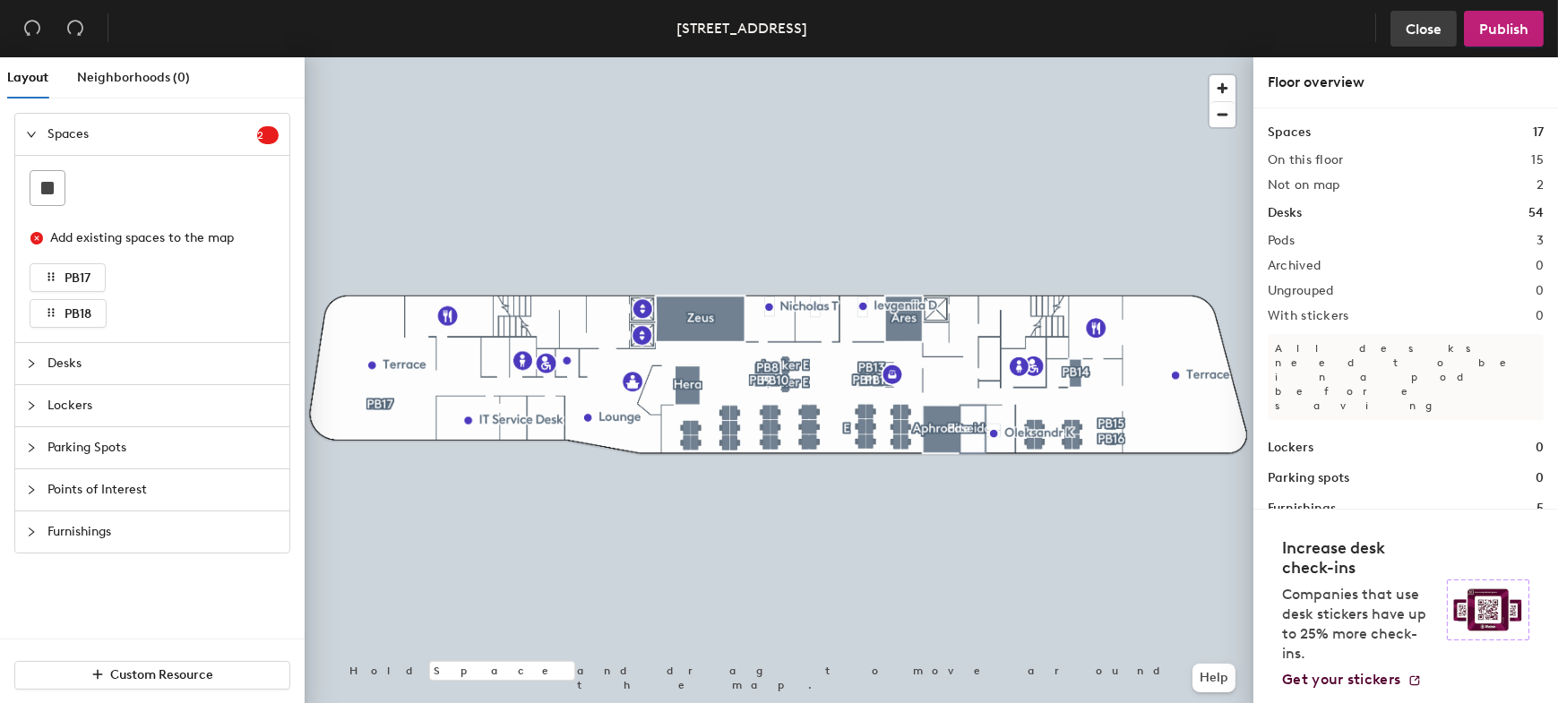
click at [1411, 35] on span "Close" at bounding box center [1424, 29] width 36 height 17
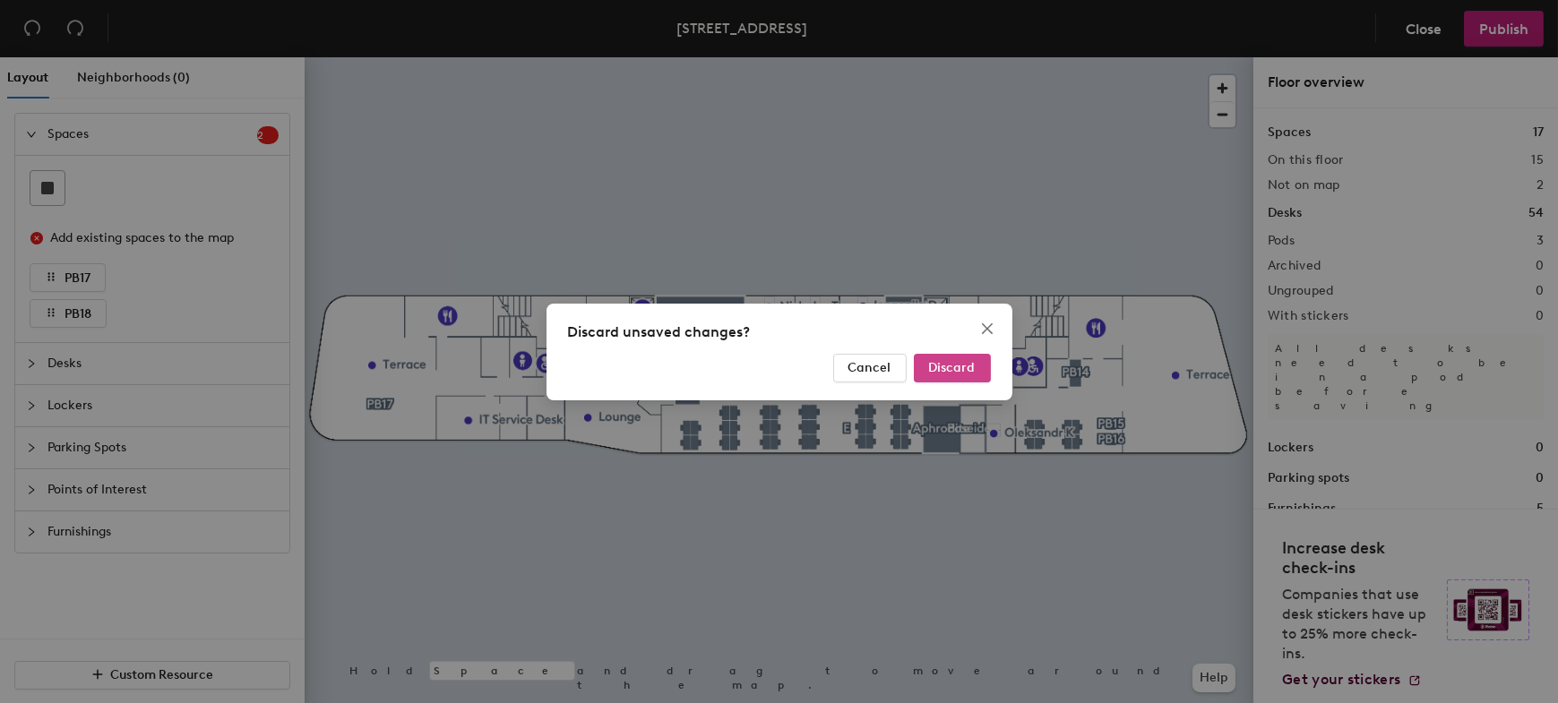
click at [972, 363] on span "Discard" at bounding box center [952, 367] width 47 height 15
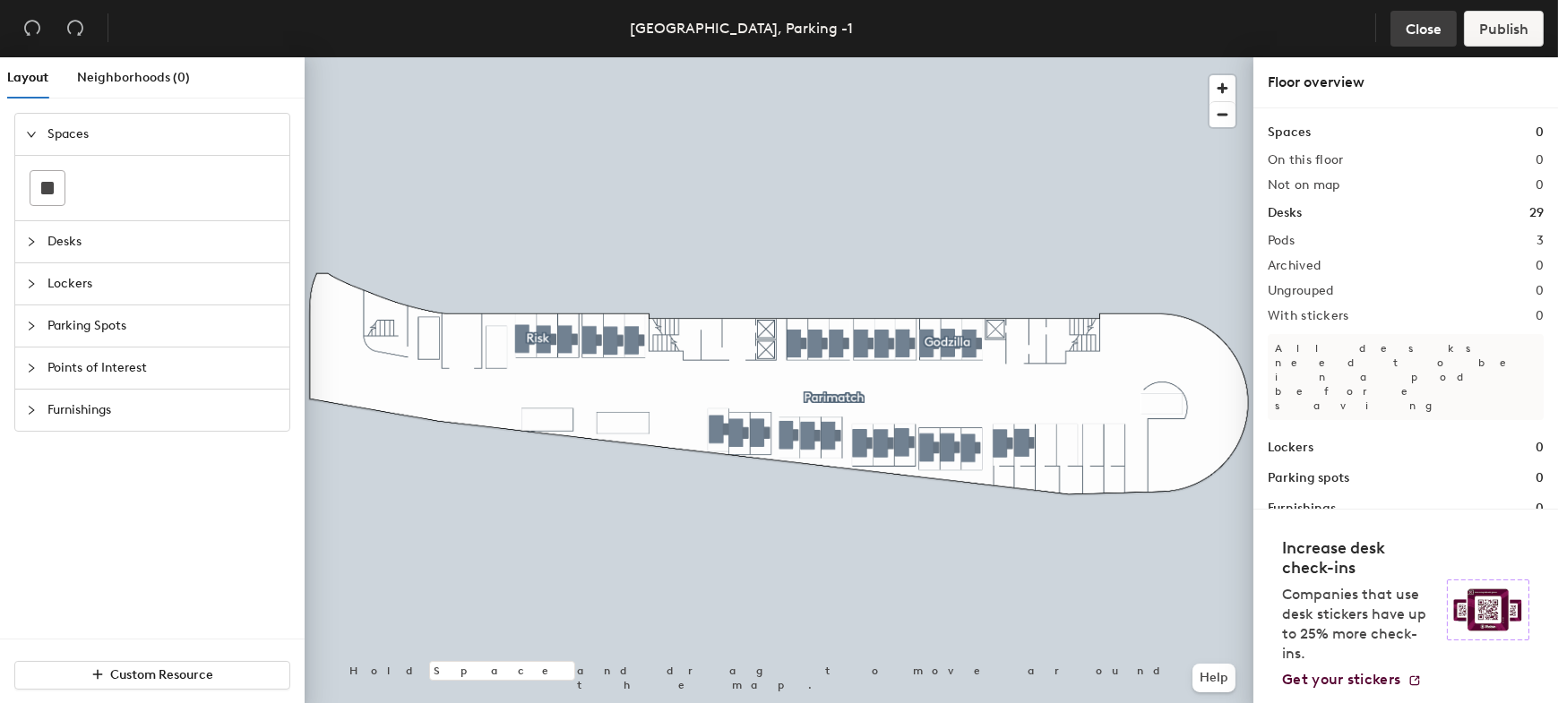
click at [1433, 32] on span "Close" at bounding box center [1424, 29] width 36 height 17
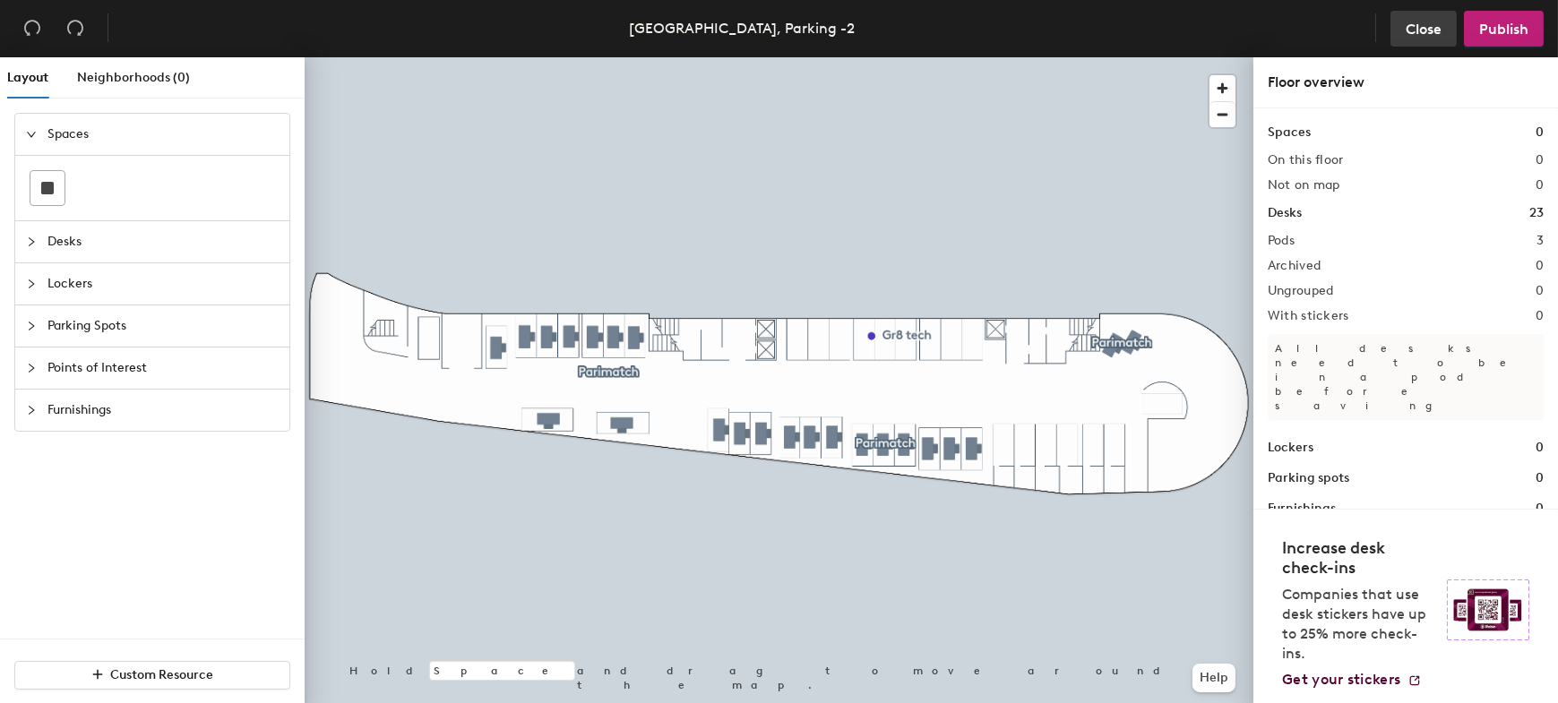
click at [1432, 32] on span "Close" at bounding box center [1424, 29] width 36 height 17
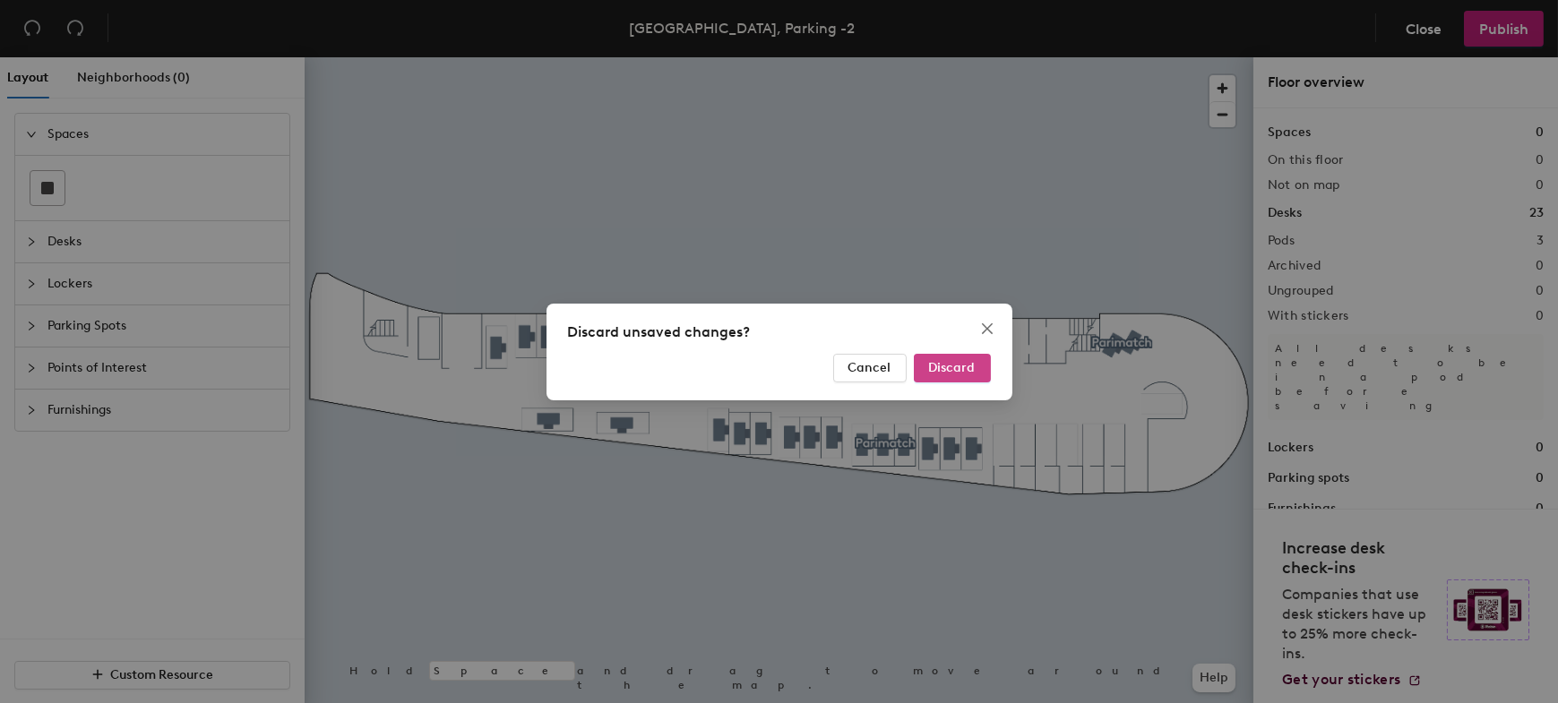
click at [972, 378] on button "Discard" at bounding box center [952, 368] width 77 height 29
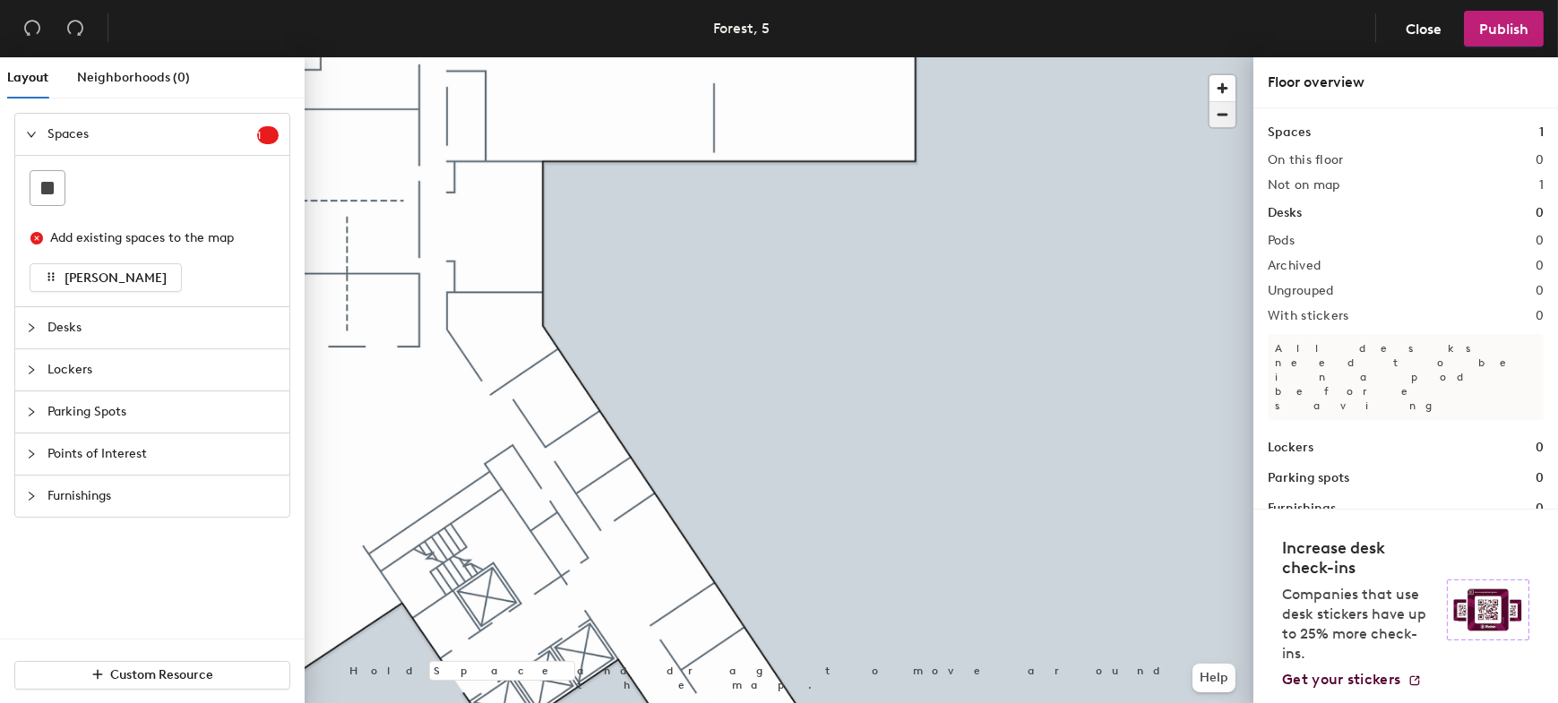
click at [1219, 114] on span "button" at bounding box center [1222, 114] width 26 height 25
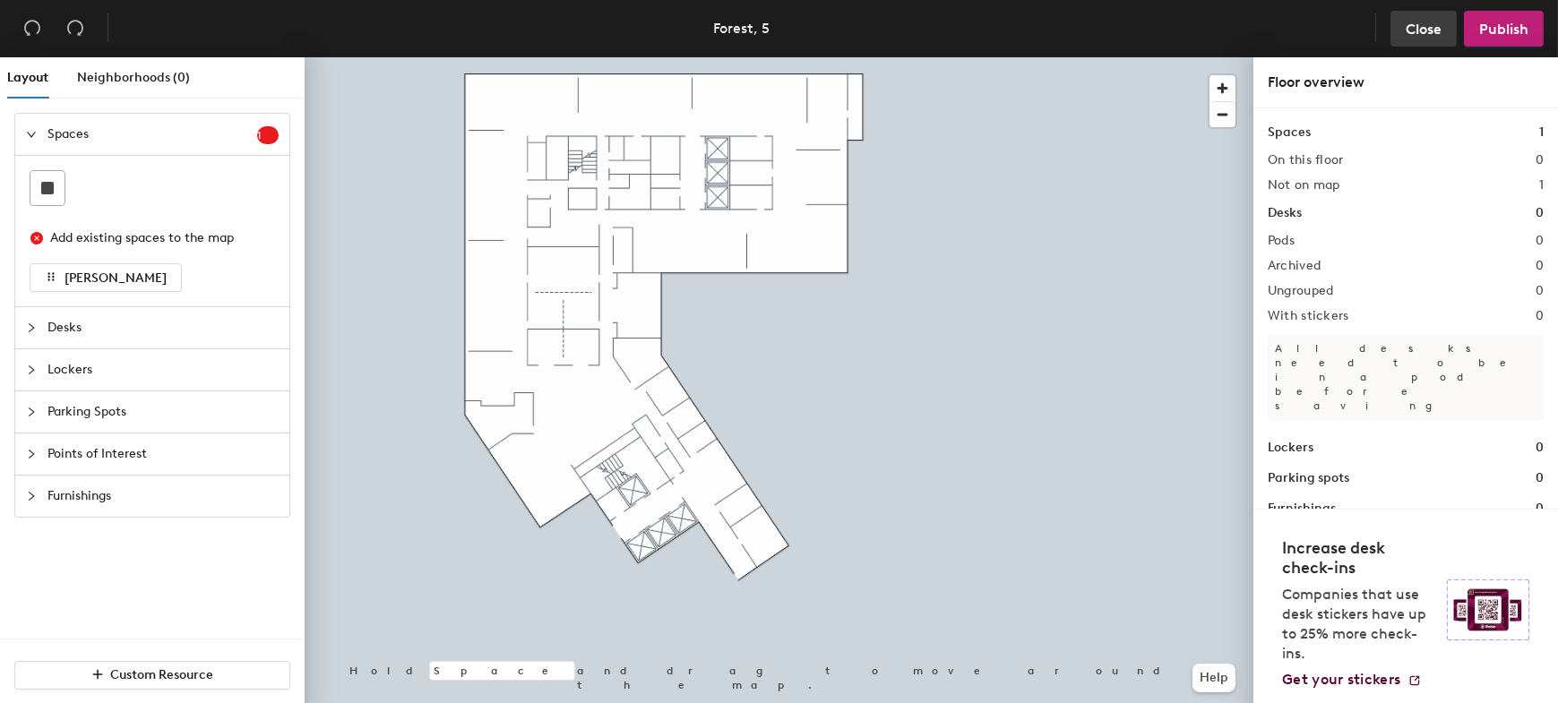
click at [1417, 27] on span "Close" at bounding box center [1424, 29] width 36 height 17
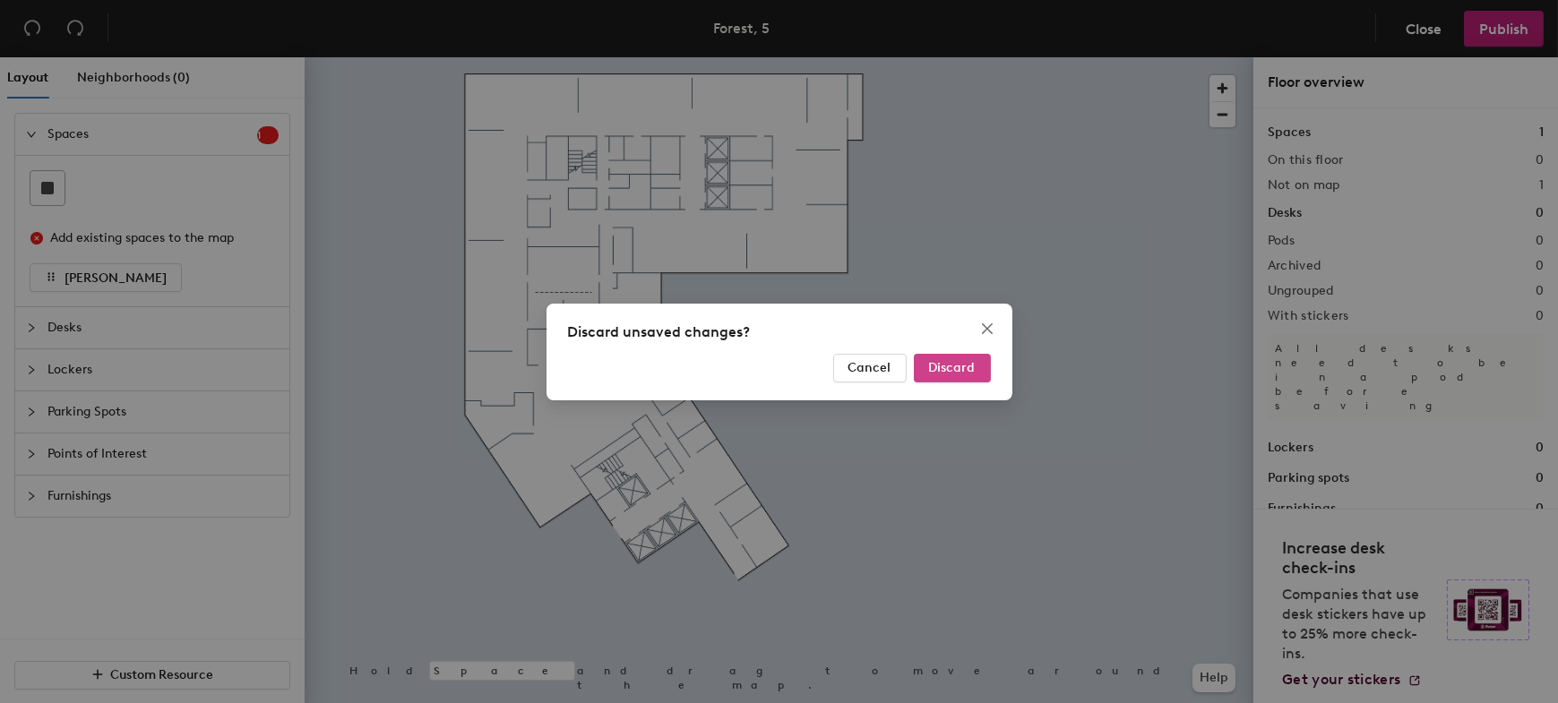
click at [933, 366] on span "Discard" at bounding box center [952, 367] width 47 height 15
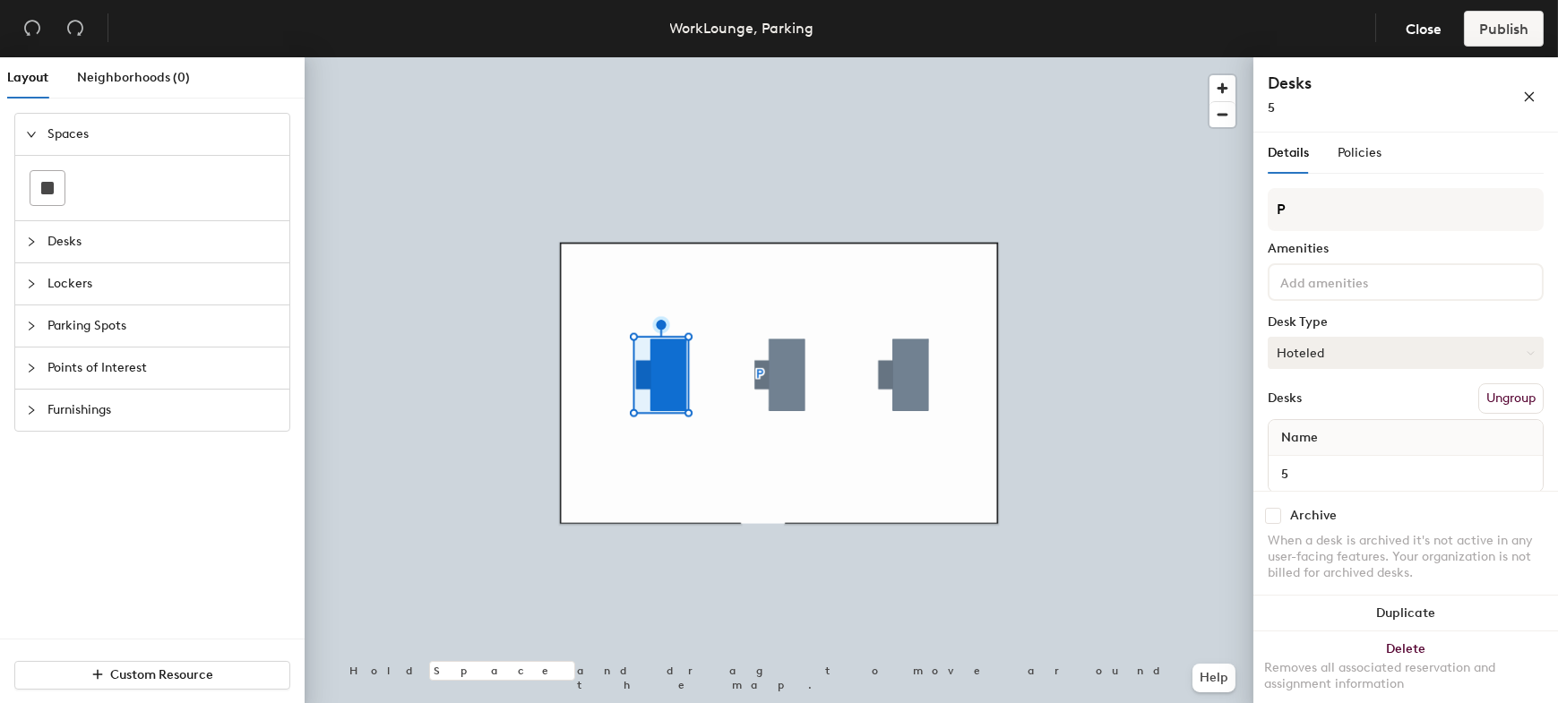
click at [1336, 354] on button "Hoteled" at bounding box center [1406, 353] width 276 height 32
click at [1341, 400] on div "Assigned" at bounding box center [1358, 408] width 179 height 27
click at [1415, 30] on span "Close" at bounding box center [1424, 29] width 36 height 17
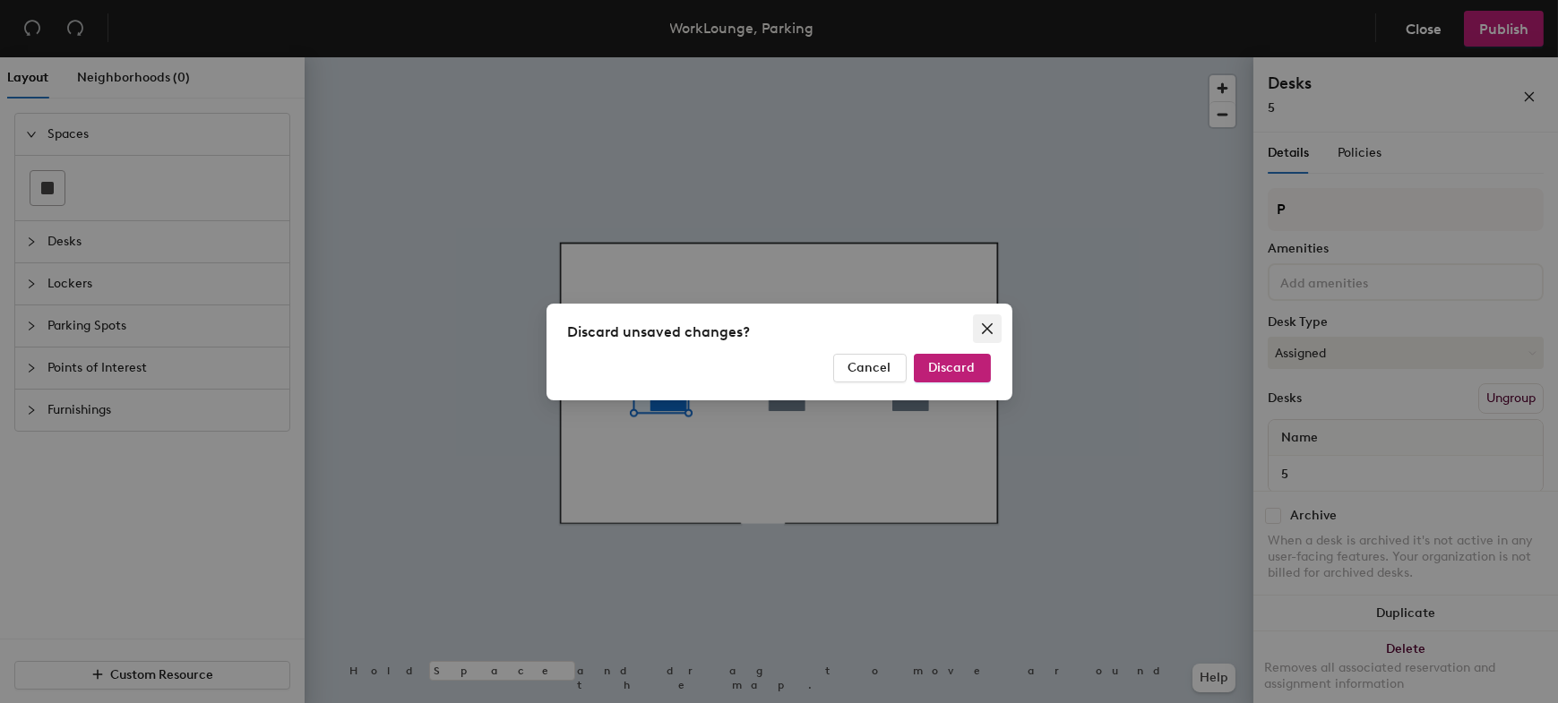
click at [985, 331] on icon "close" at bounding box center [987, 329] width 14 height 14
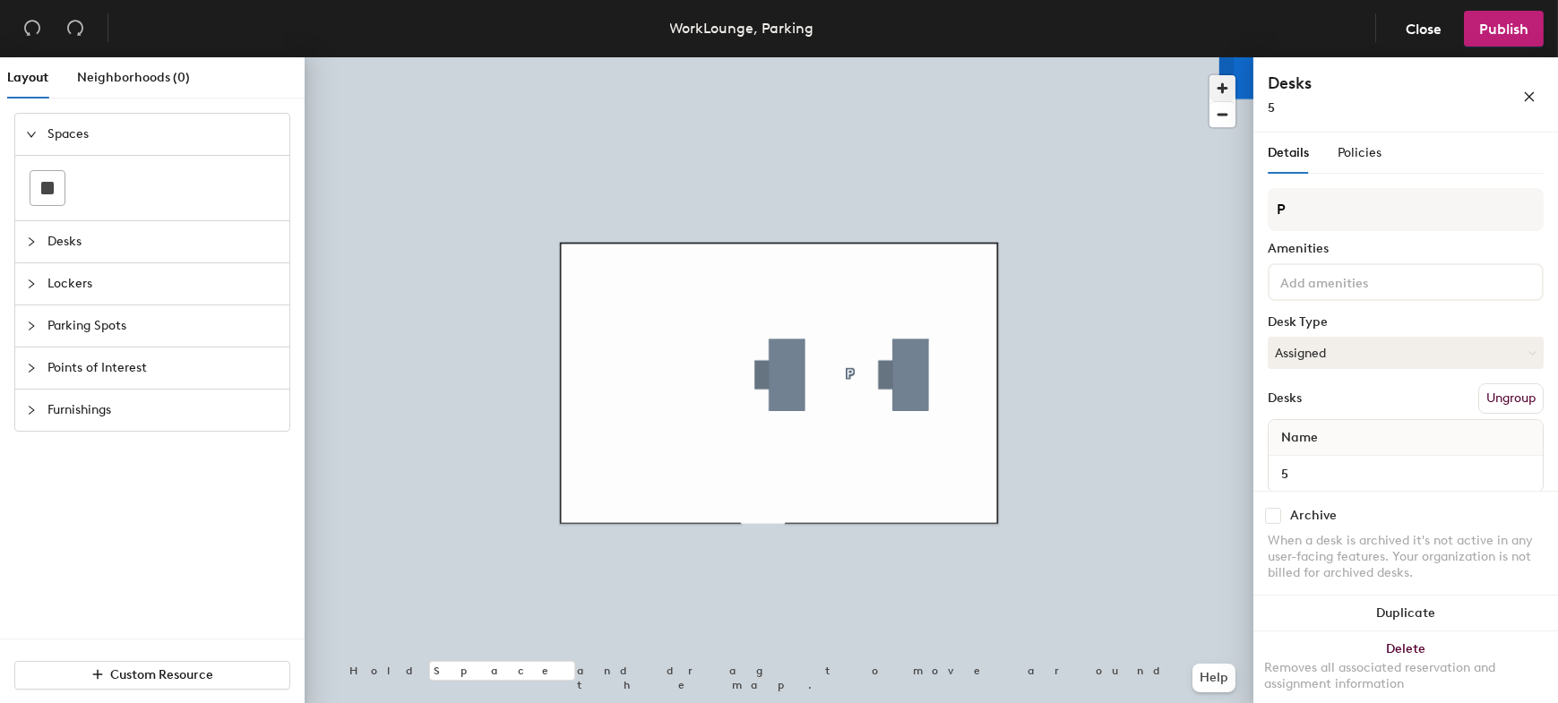
click at [1180, 57] on div at bounding box center [779, 57] width 949 height 0
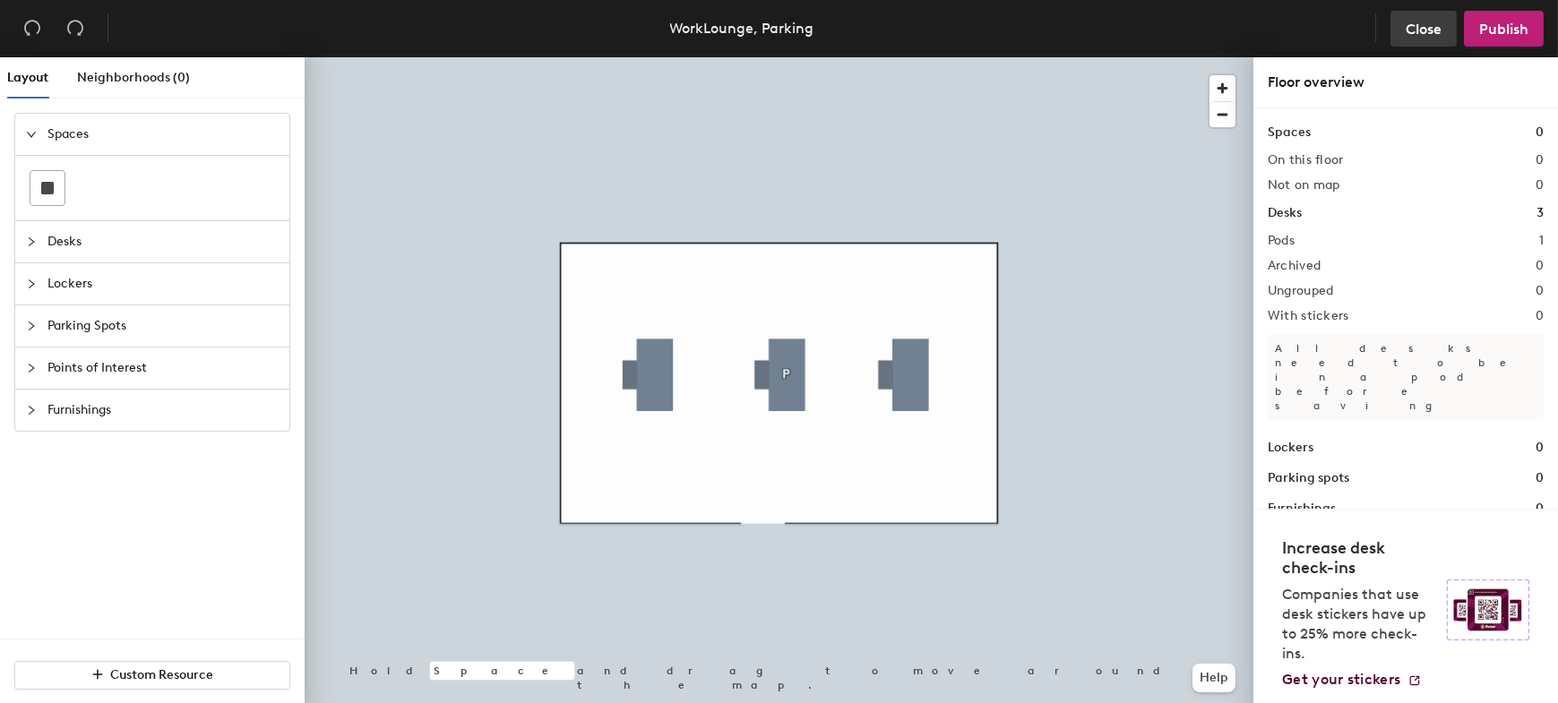
click at [1430, 32] on span "Close" at bounding box center [1424, 29] width 36 height 17
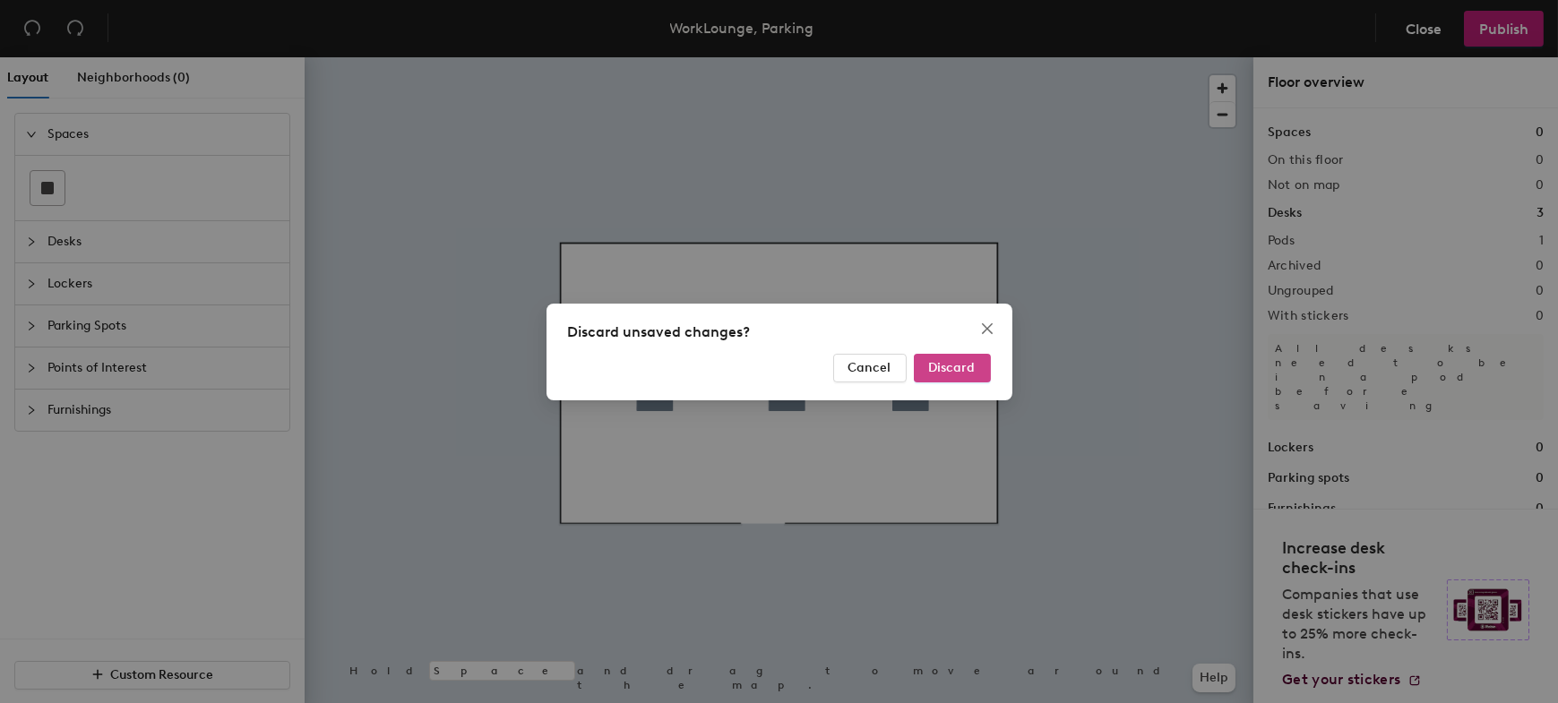
click at [969, 374] on span "Discard" at bounding box center [952, 367] width 47 height 15
